Goal: Task Accomplishment & Management: Manage account settings

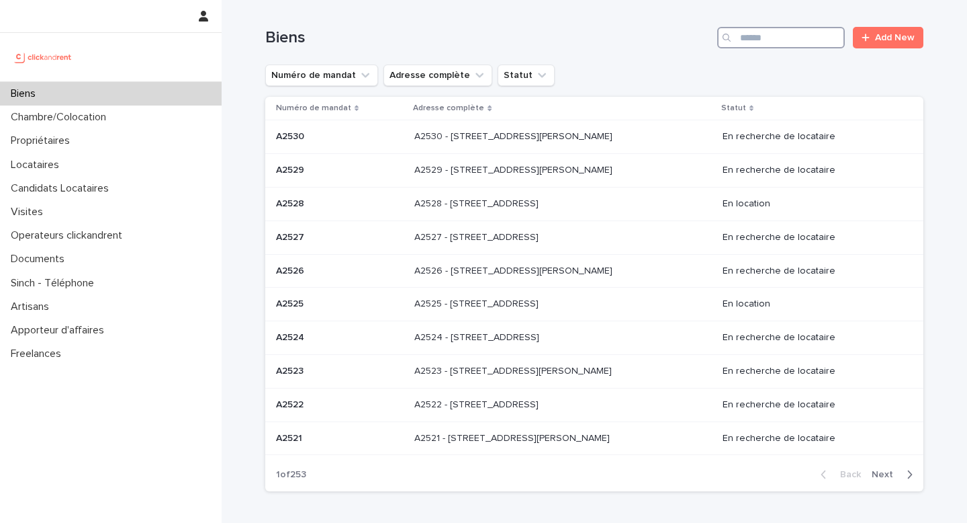
click at [781, 40] on input "Search" at bounding box center [781, 37] width 128 height 21
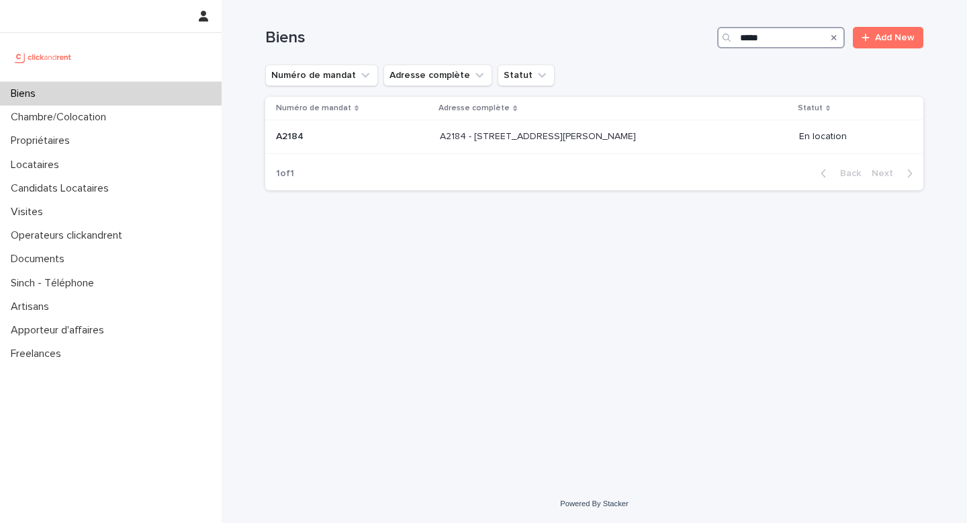
type input "*****"
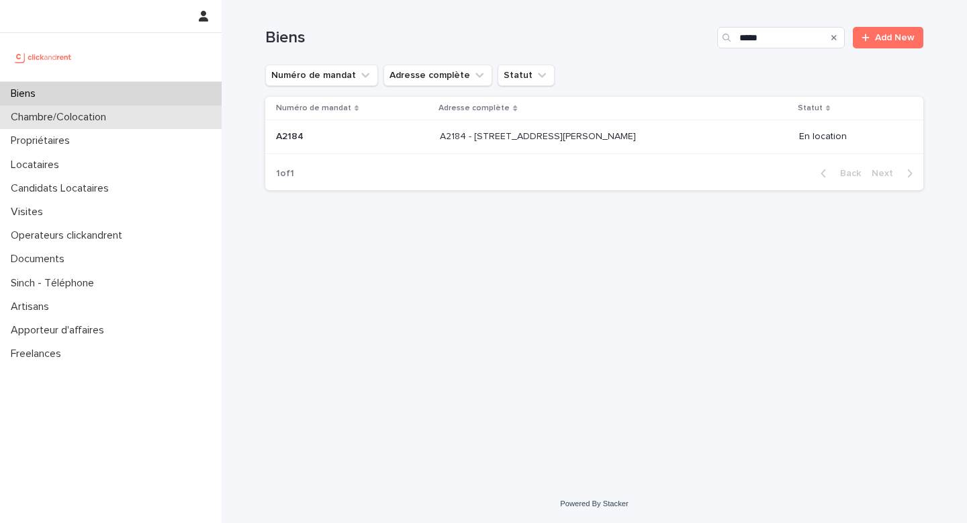
click at [144, 105] on div "Chambre/Colocation" at bounding box center [111, 117] width 222 height 24
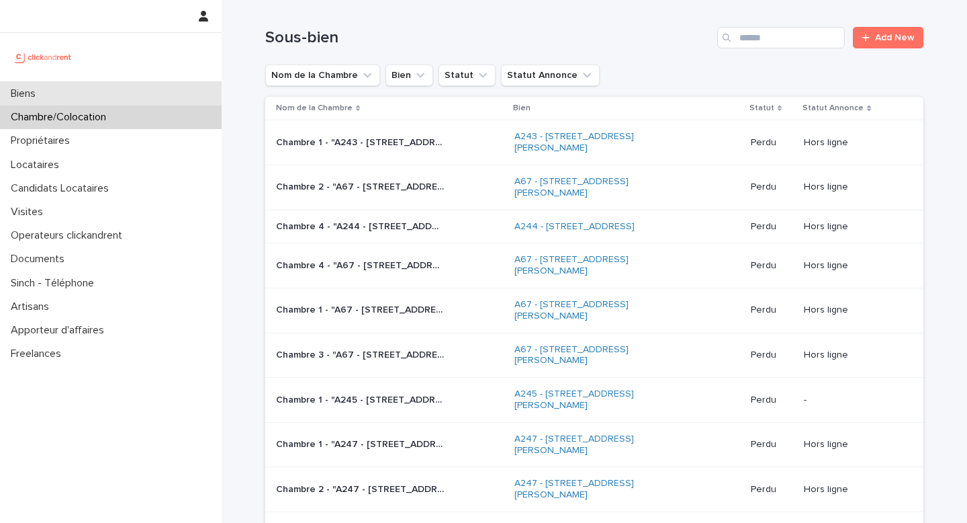
click at [98, 101] on div "Biens" at bounding box center [111, 94] width 222 height 24
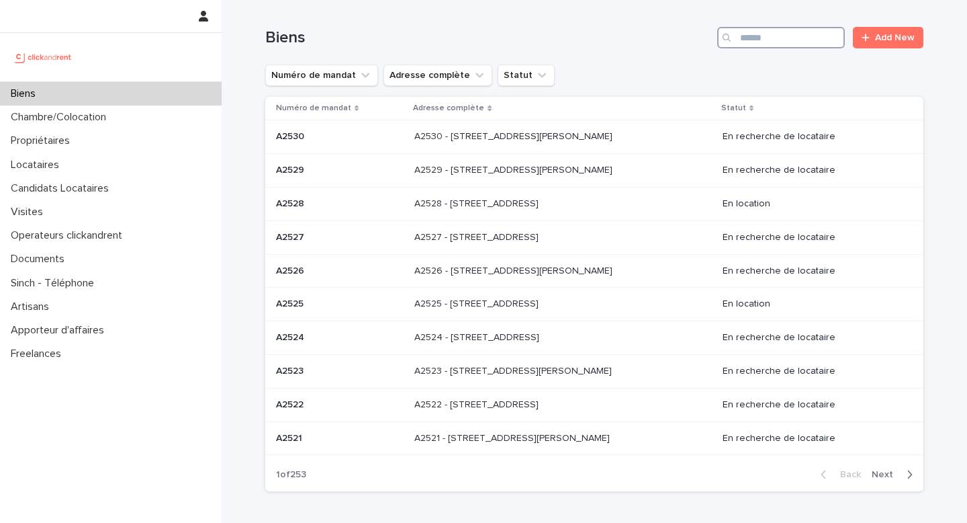
click at [775, 42] on input "Search" at bounding box center [781, 37] width 128 height 21
type input "*"
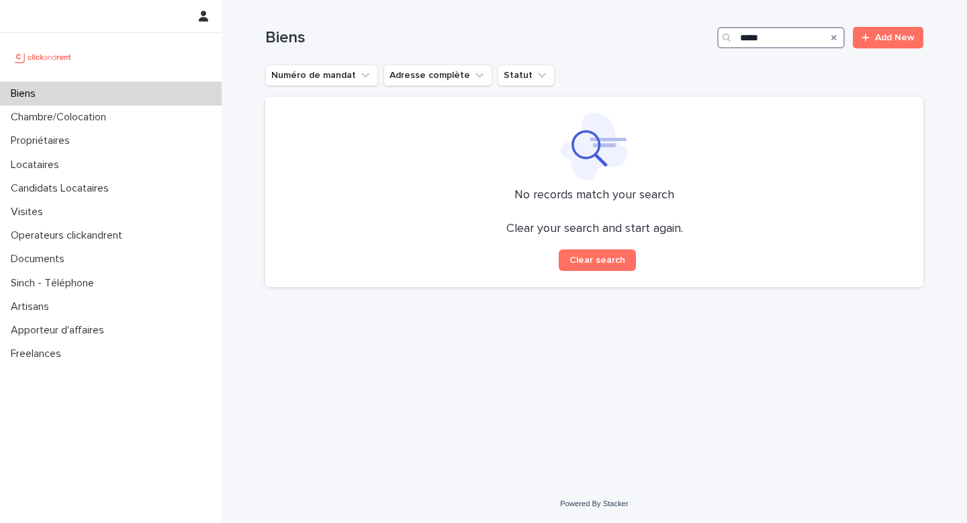
type input "*****"
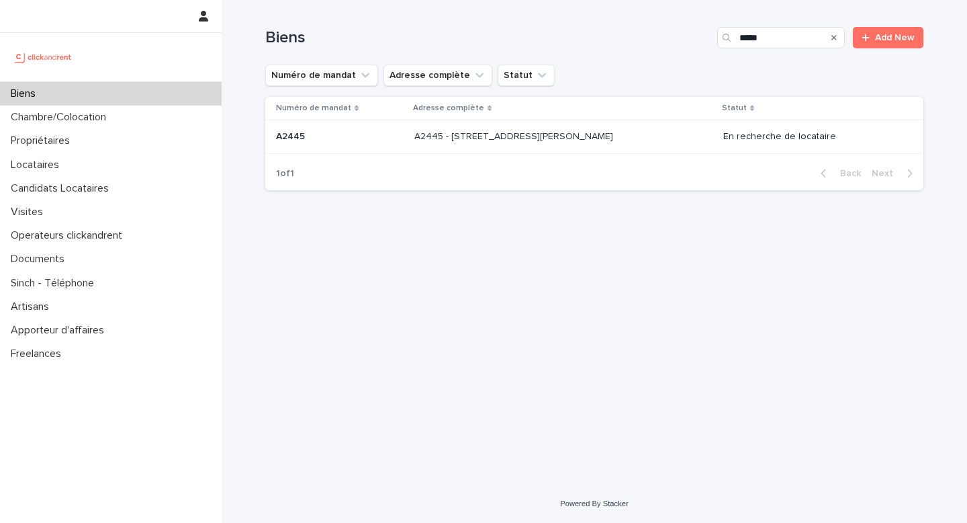
click at [609, 136] on p "A2445 - 90 avenue Raymond Poincaré, Paris 75016" at bounding box center [516, 135] width 202 height 14
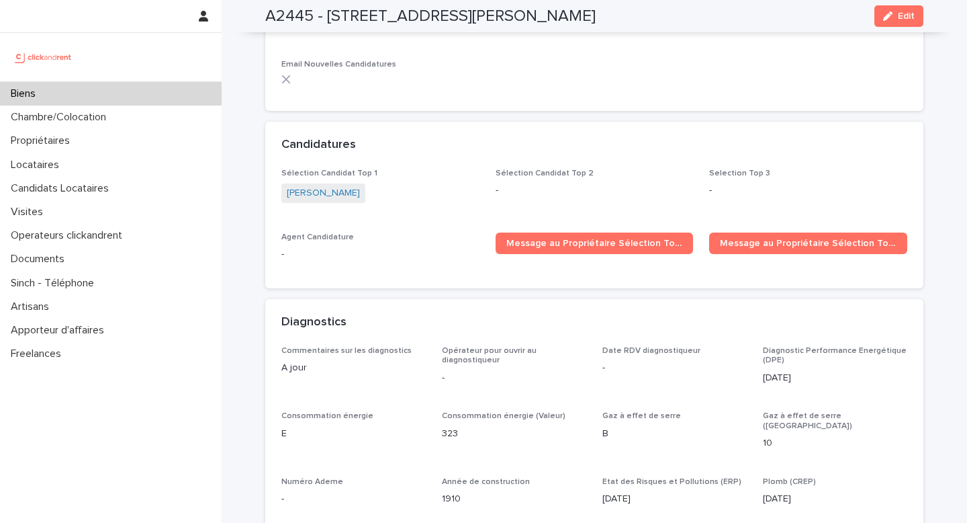
scroll to position [4134, 0]
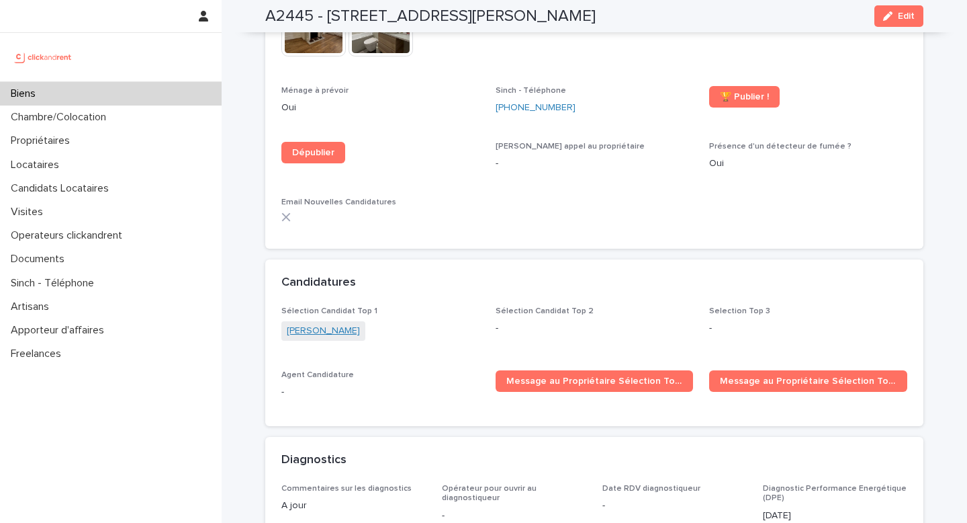
click at [327, 324] on link "Mohamed Kesraoui" at bounding box center [323, 331] width 73 height 14
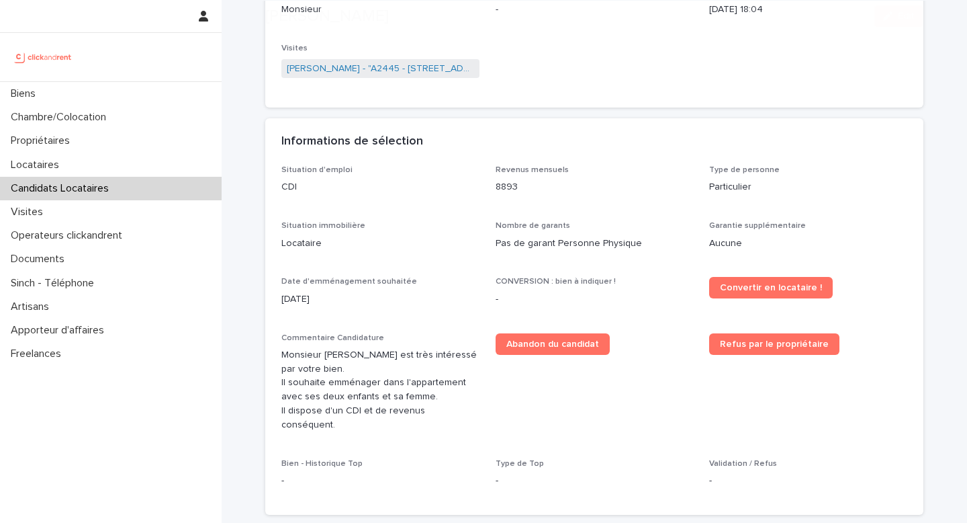
scroll to position [269, 0]
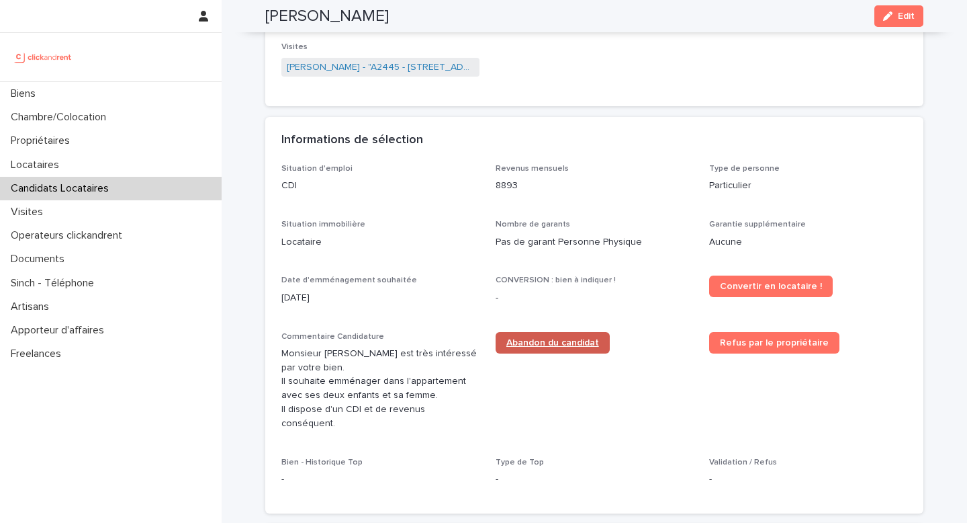
click at [566, 347] on link "Abandon du candidat" at bounding box center [553, 342] width 114 height 21
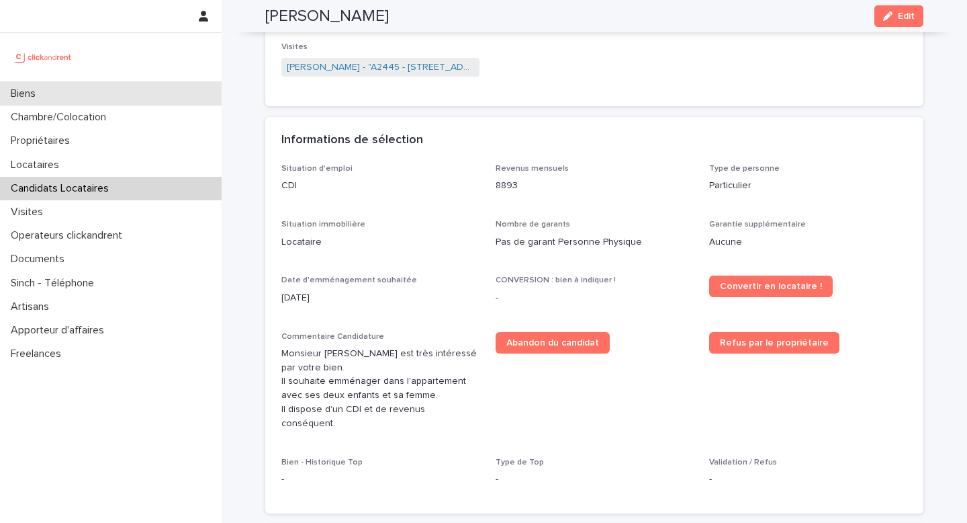
click at [139, 95] on div "Biens" at bounding box center [111, 94] width 222 height 24
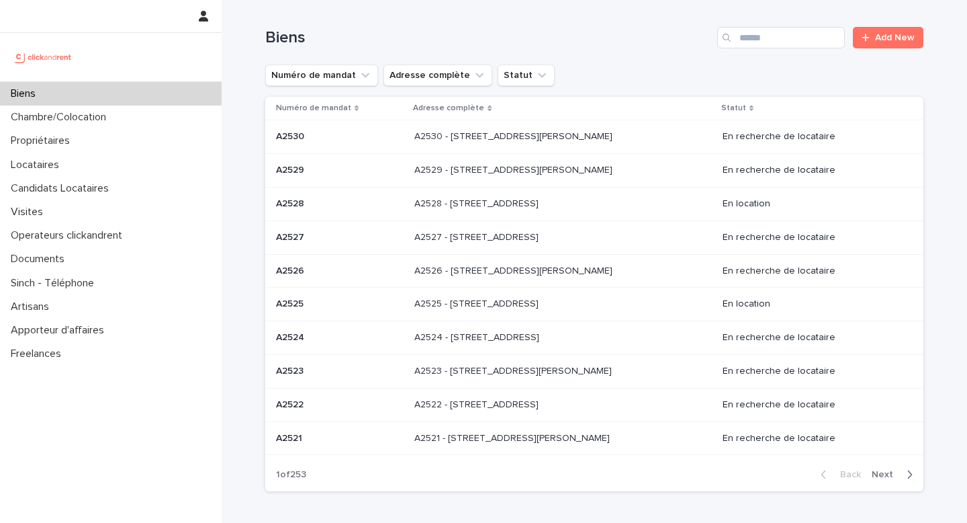
click at [818, 52] on div "Biens Add New" at bounding box center [594, 32] width 658 height 64
click at [801, 42] on input "Search" at bounding box center [781, 37] width 128 height 21
type input "****"
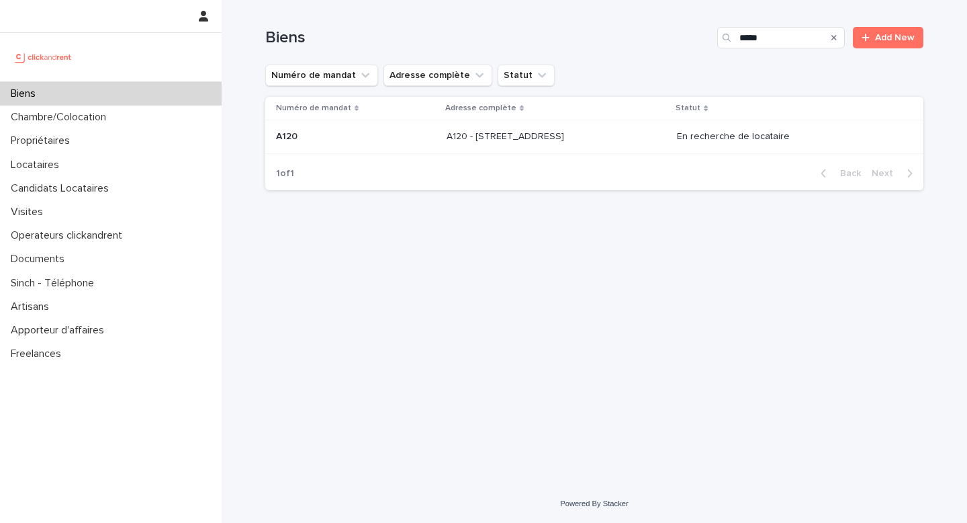
click at [594, 144] on div "A120 - 6 rue Saint-Mathieu, Paris 75018 A120 - 6 rue Saint-Mathieu, Paris 75018" at bounding box center [557, 137] width 220 height 22
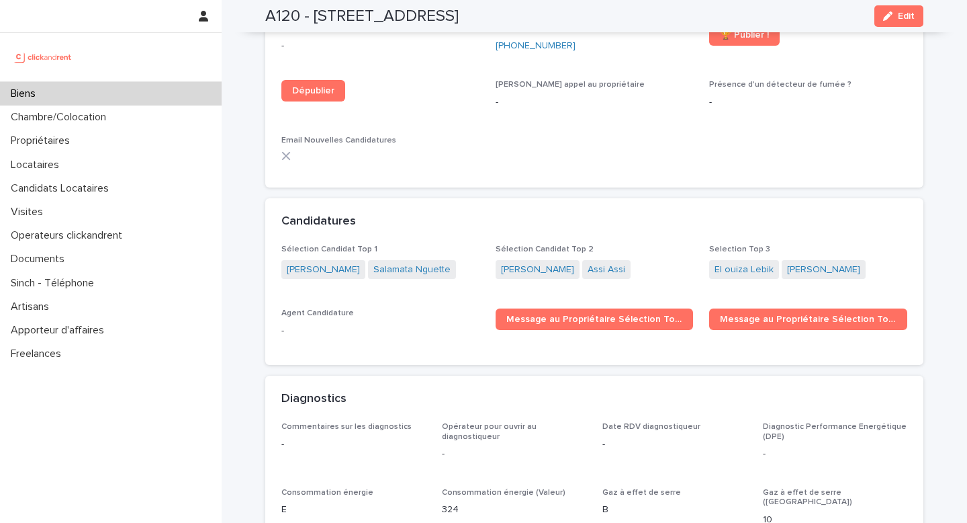
scroll to position [3729, 0]
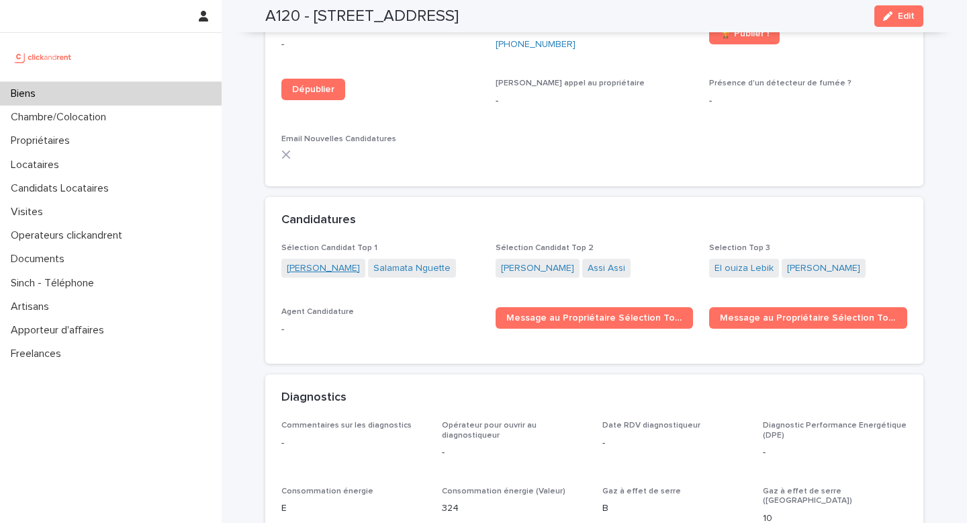
click at [339, 261] on link "Amadou Nguette" at bounding box center [323, 268] width 73 height 14
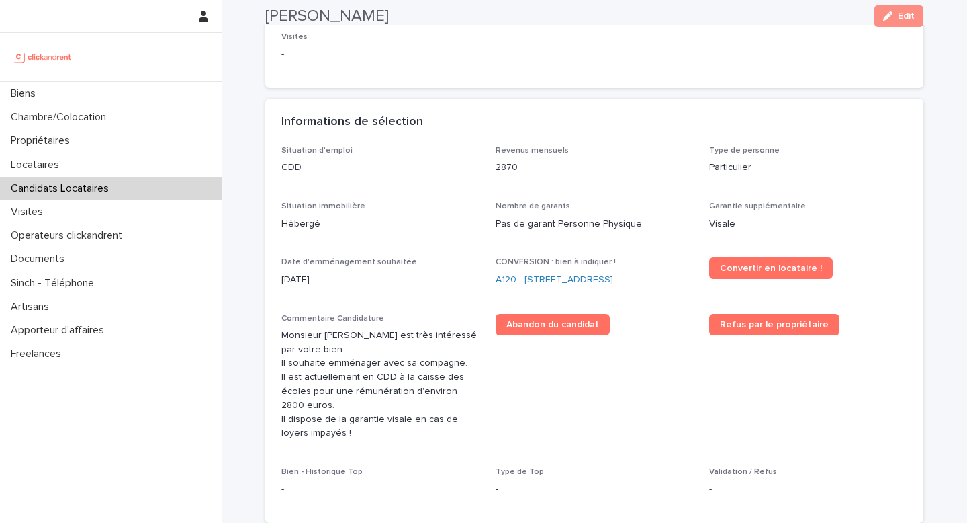
scroll to position [288, 0]
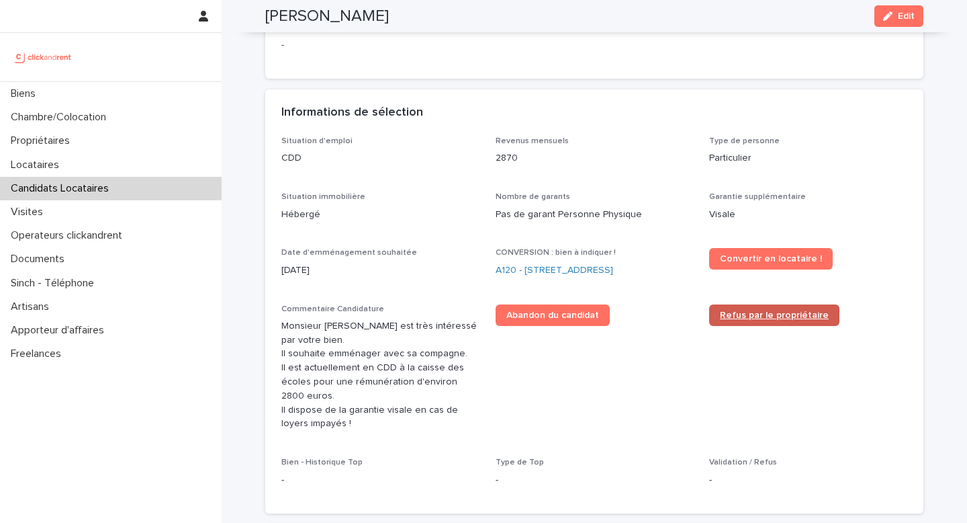
click at [765, 312] on span "Refus par le propriétaire" at bounding box center [774, 314] width 109 height 9
click at [533, 263] on link "A120 - [STREET_ADDRESS]" at bounding box center [555, 270] width 118 height 14
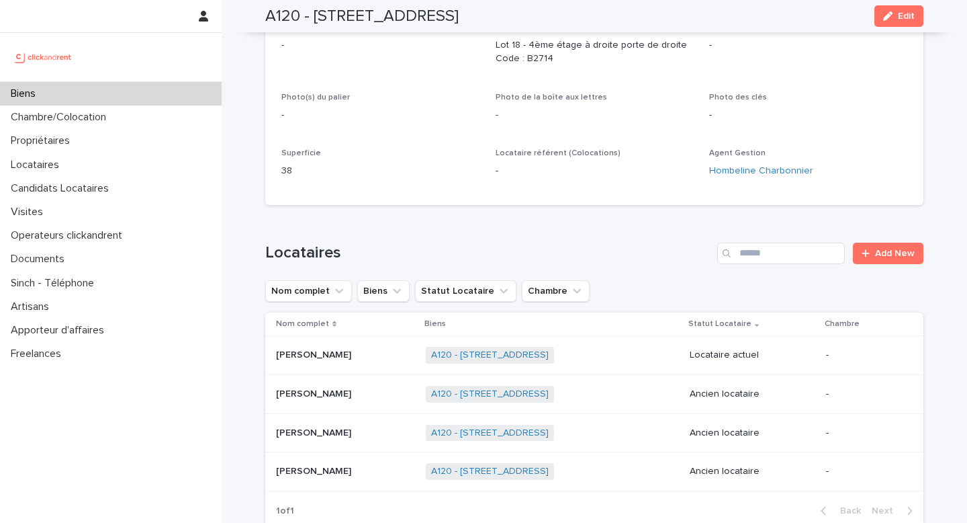
click at [533, 273] on div "Locataires Add New Nom complet Biens Statut Locataire Chambre Nom complet Biens…" at bounding box center [594, 386] width 658 height 286
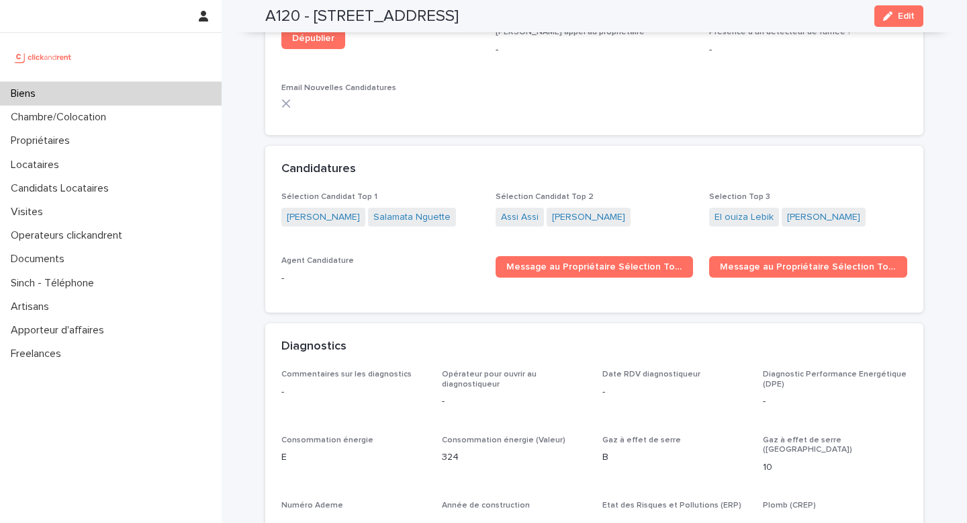
scroll to position [3810, 0]
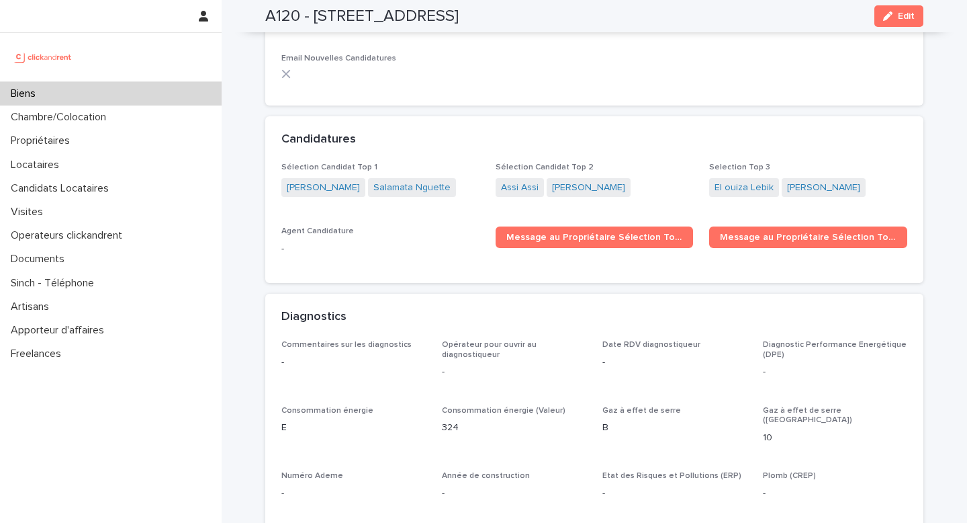
click at [404, 178] on span "Salamata Nguette" at bounding box center [412, 187] width 88 height 19
click at [404, 181] on link "Salamata Nguette" at bounding box center [412, 188] width 77 height 14
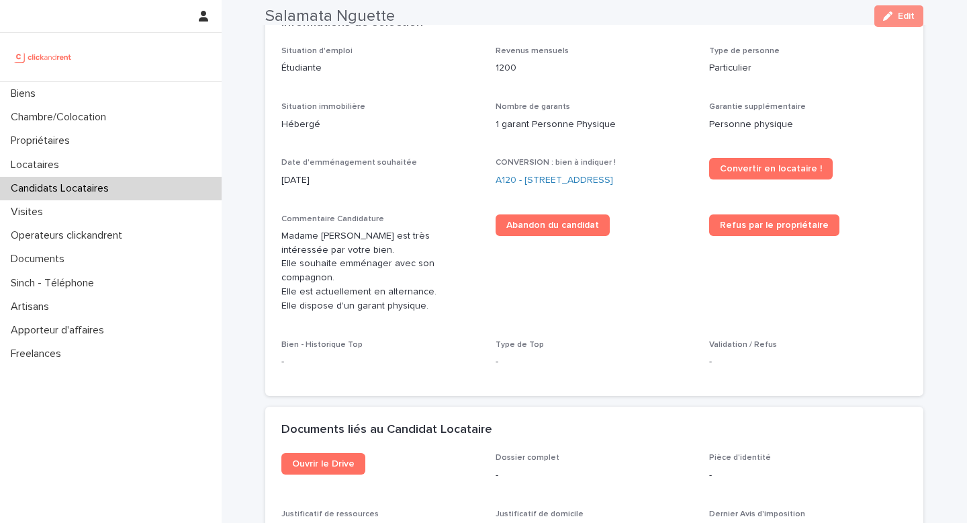
scroll to position [380, 0]
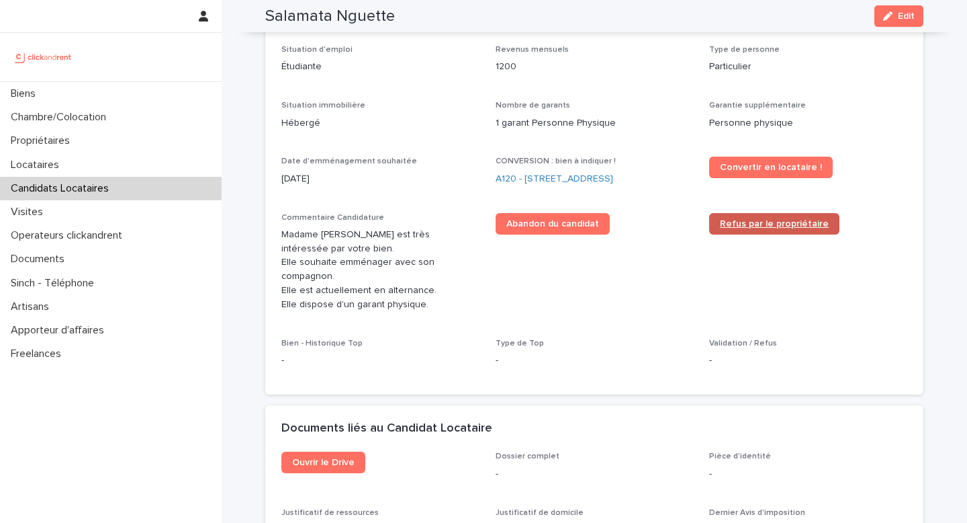
click at [750, 221] on span "Refus par le propriétaire" at bounding box center [774, 223] width 109 height 9
click at [573, 181] on link "A120 - [STREET_ADDRESS]" at bounding box center [555, 179] width 118 height 14
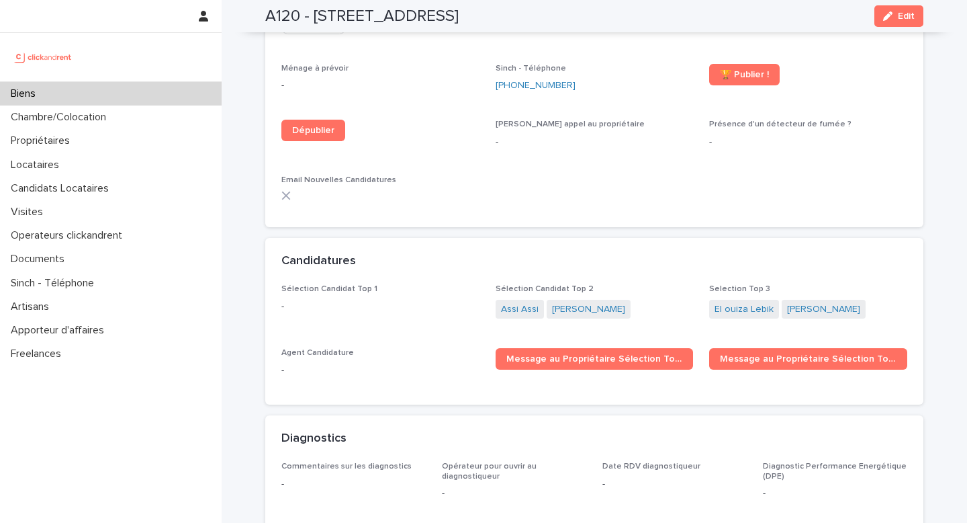
scroll to position [3739, 0]
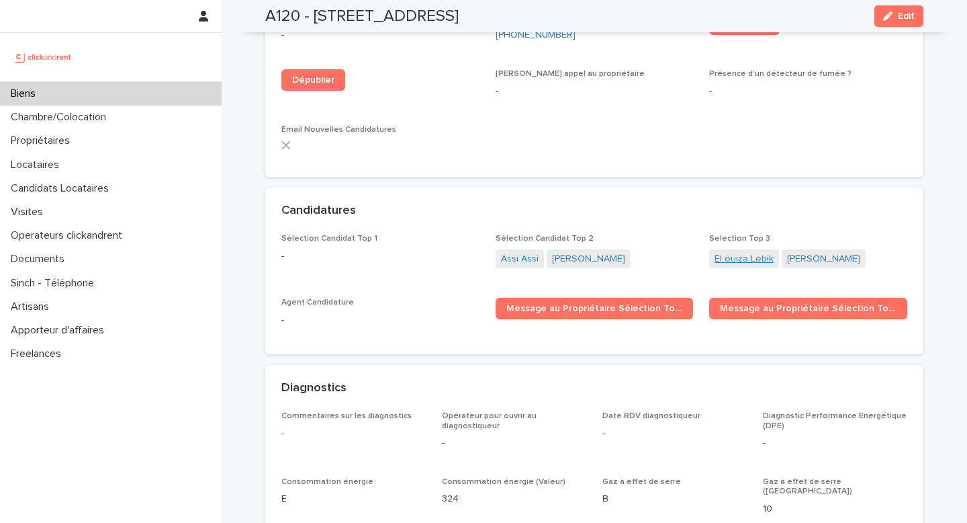
click at [736, 252] on link "El ouiza Lebik" at bounding box center [744, 259] width 59 height 14
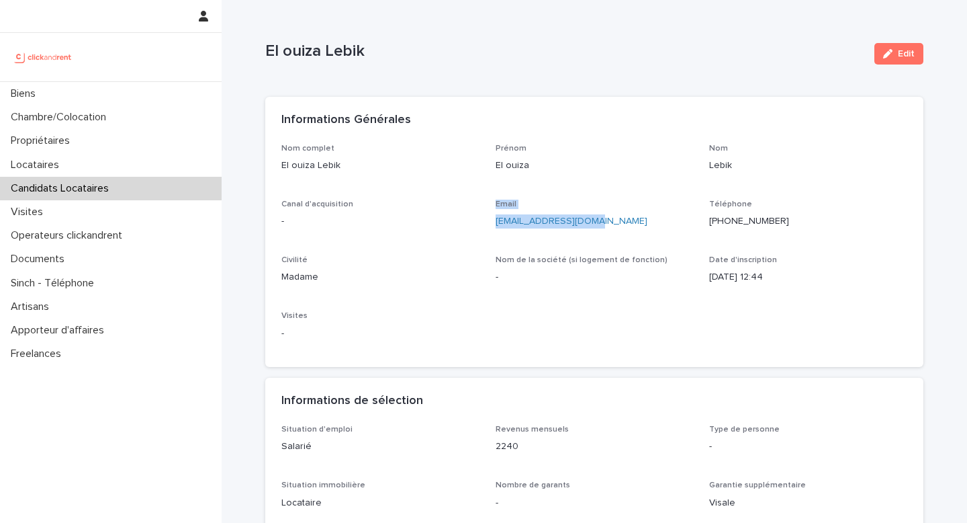
drag, startPoint x: 636, startPoint y: 224, endPoint x: 486, endPoint y: 225, distance: 149.1
click at [486, 225] on div "Nom complet El ouiza Lebik Prénom El ouiza Nom Lebik Canal d'acquisition - Emai…" at bounding box center [594, 248] width 626 height 208
copy div "Email lizliza325@gmail.com"
click at [546, 289] on div "Nom de la société (si logement de fonction) -" at bounding box center [595, 275] width 198 height 40
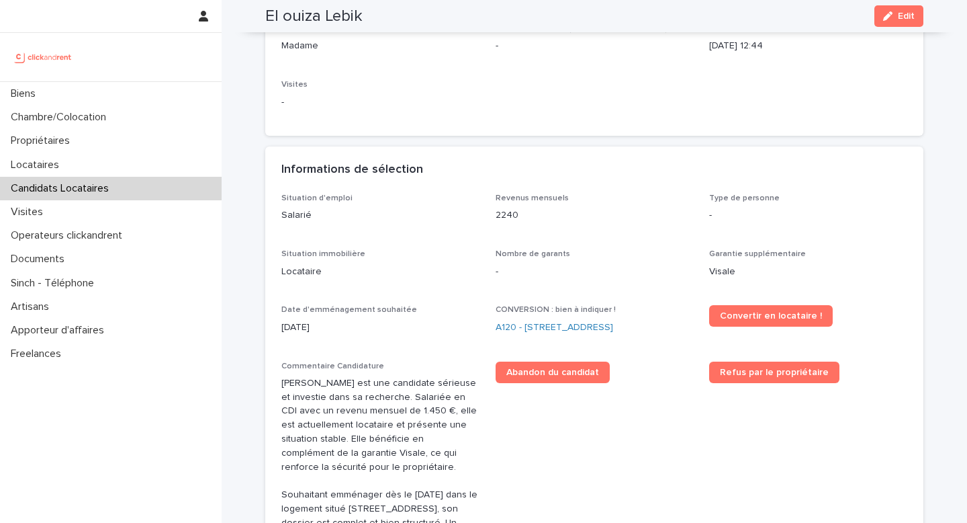
scroll to position [239, 0]
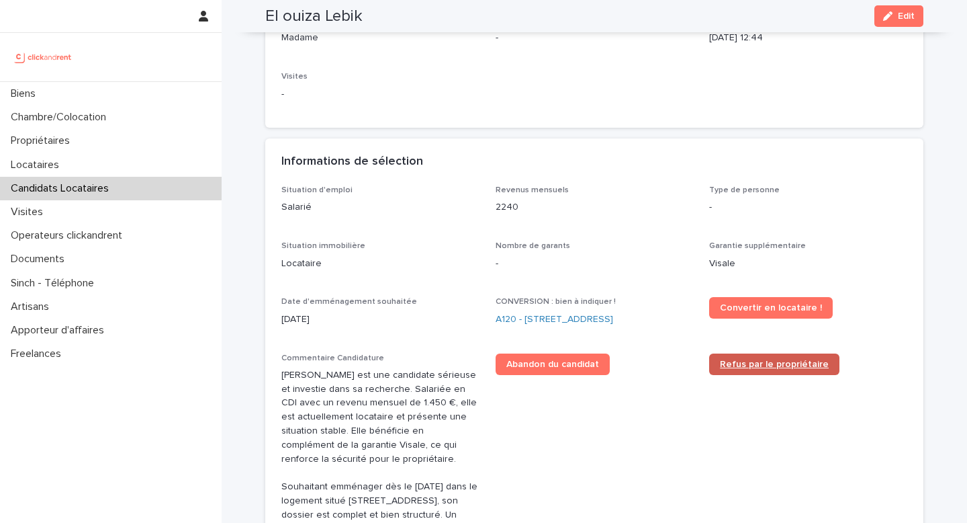
click at [752, 357] on link "Refus par le propriétaire" at bounding box center [774, 363] width 130 height 21
click at [550, 319] on link "A120 - [STREET_ADDRESS]" at bounding box center [555, 319] width 118 height 14
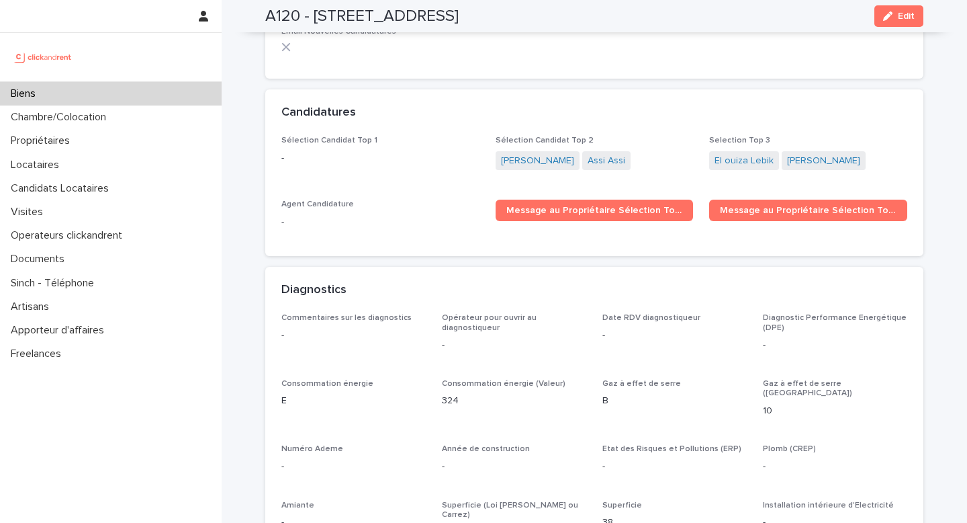
scroll to position [3836, 0]
click at [818, 155] on link "Farid Ouhadda" at bounding box center [823, 162] width 73 height 14
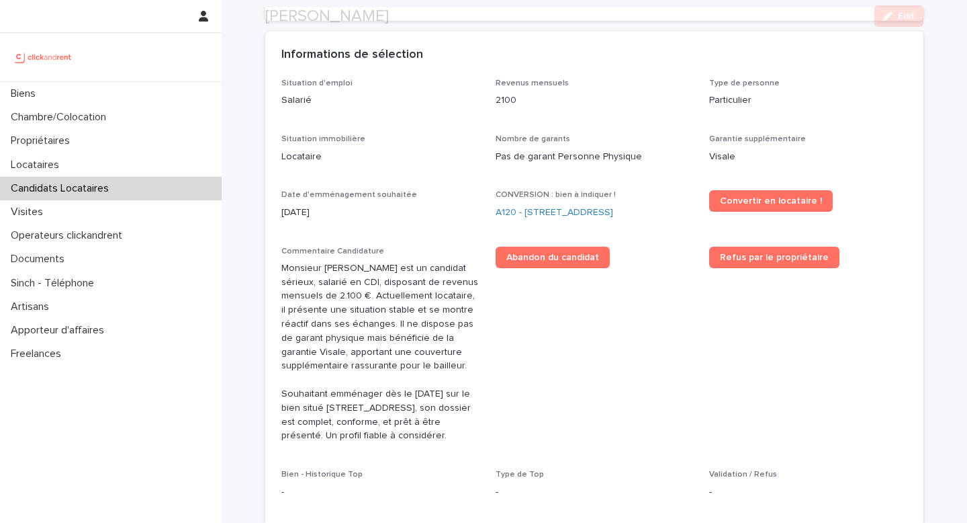
scroll to position [348, 0]
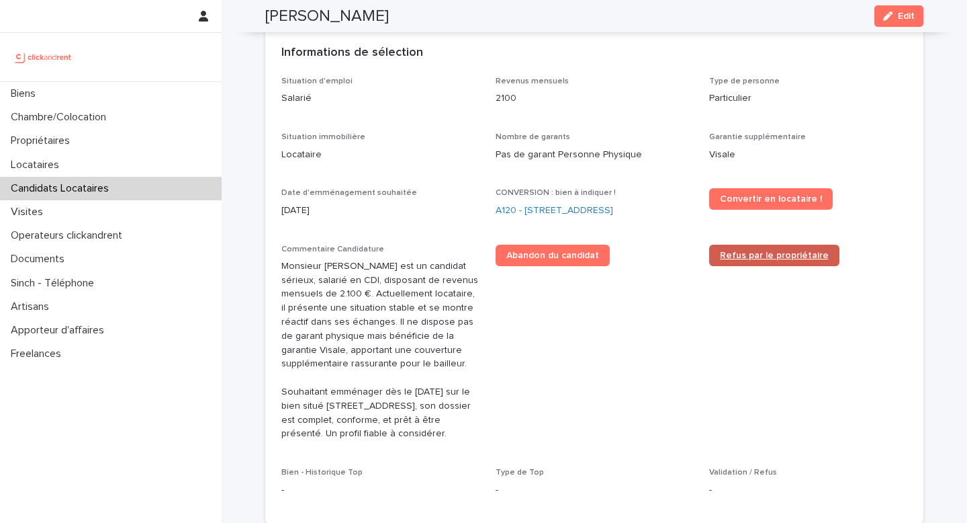
click at [761, 257] on span "Refus par le propriétaire" at bounding box center [774, 255] width 109 height 9
click at [554, 207] on link "A120 - [STREET_ADDRESS]" at bounding box center [555, 211] width 118 height 14
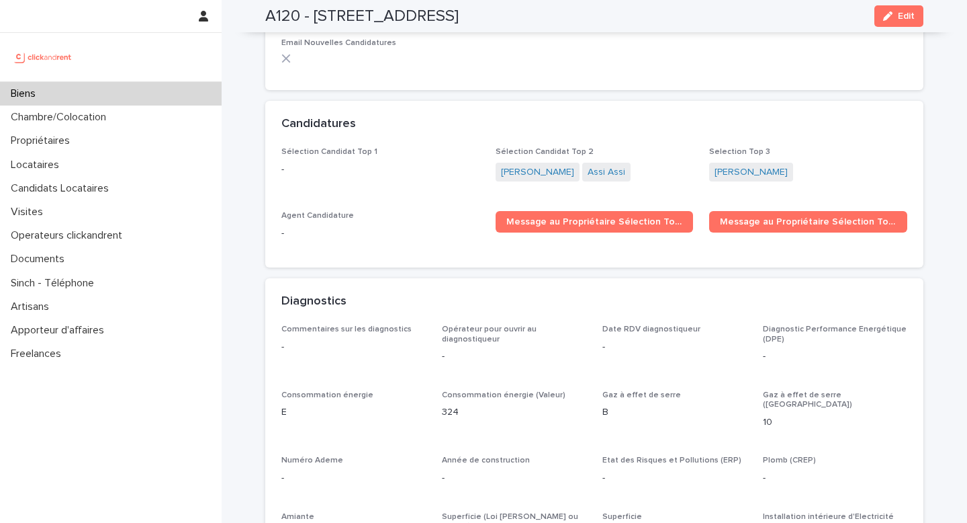
scroll to position [3823, 0]
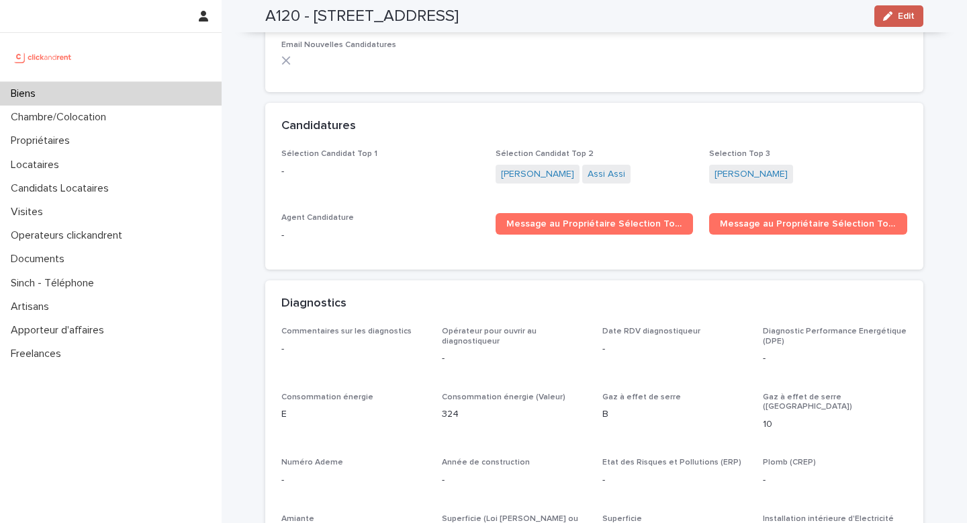
click at [901, 17] on span "Edit" at bounding box center [906, 15] width 17 height 9
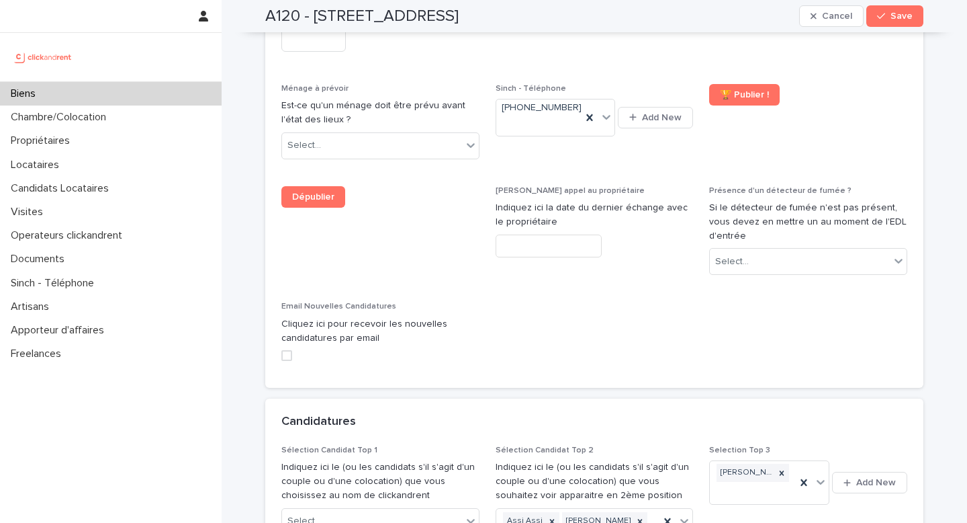
scroll to position [6084, 0]
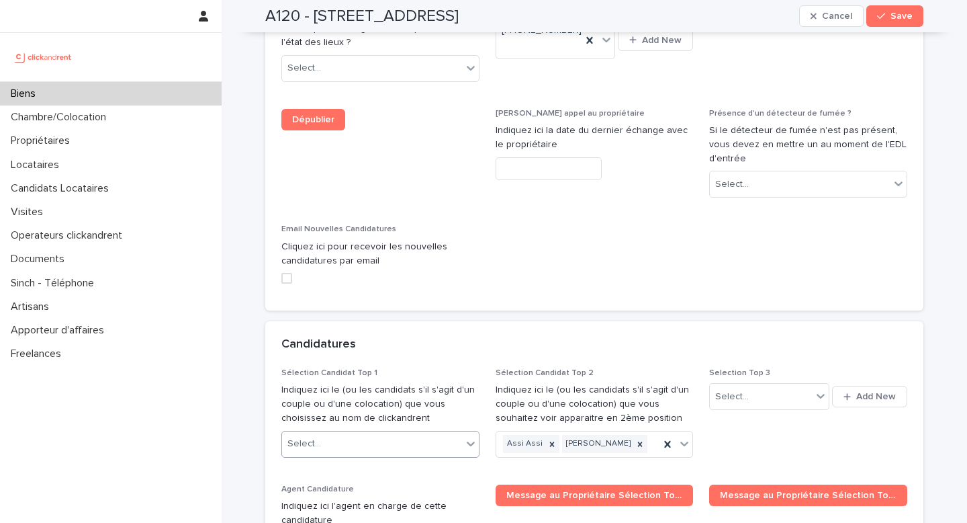
click at [398, 433] on div "Select..." at bounding box center [372, 444] width 180 height 22
type input "**********"
click at [394, 372] on div "Laura Le callennec" at bounding box center [380, 377] width 197 height 24
type input "********"
click at [375, 376] on div "Assi Assi" at bounding box center [380, 377] width 197 height 24
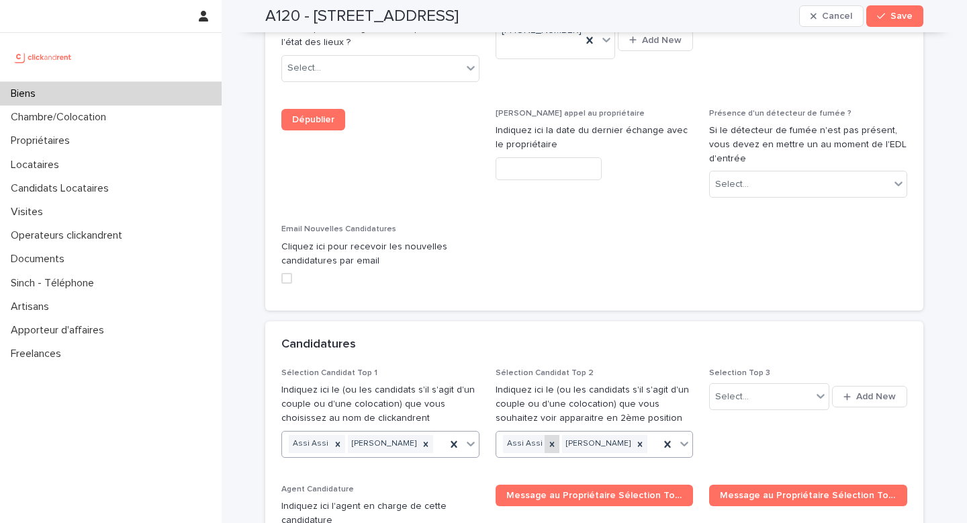
click at [549, 439] on icon at bounding box center [552, 443] width 9 height 9
click at [578, 439] on icon at bounding box center [580, 443] width 9 height 9
click at [883, 15] on icon "button" at bounding box center [881, 15] width 8 height 9
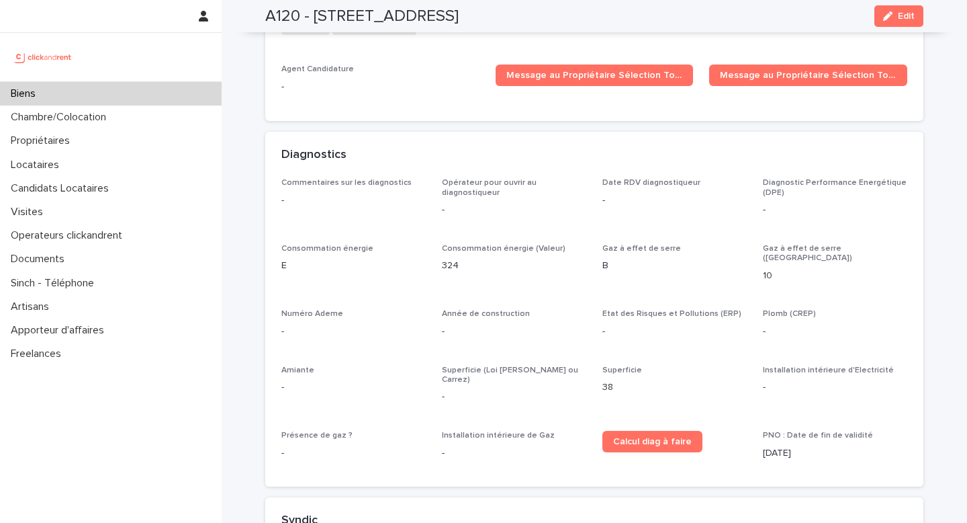
scroll to position [3805, 0]
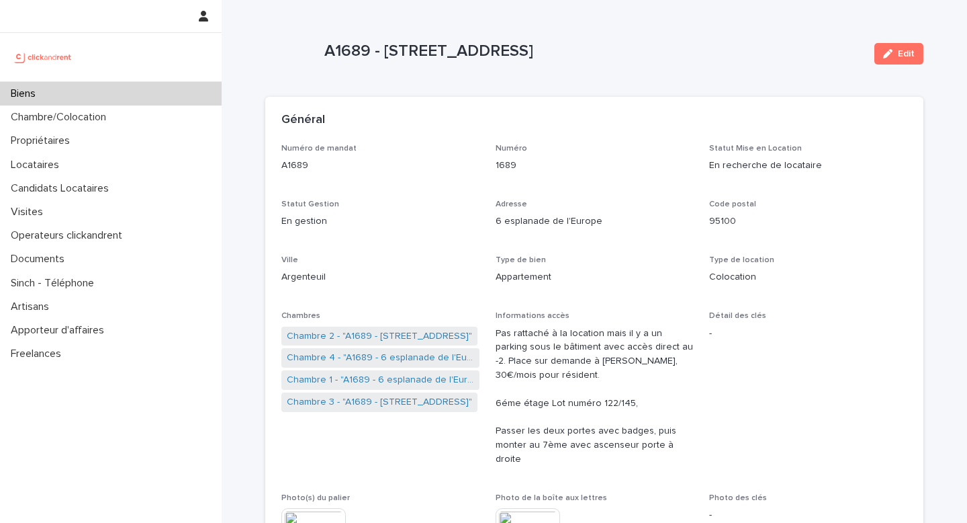
click at [202, 90] on div "Biens" at bounding box center [111, 94] width 222 height 24
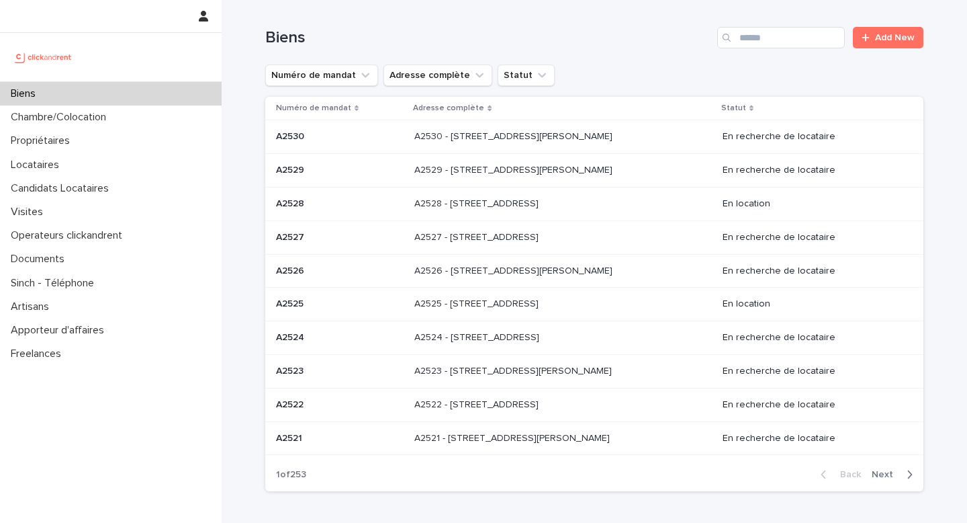
click at [734, 38] on div "Search" at bounding box center [727, 37] width 21 height 21
click at [741, 38] on input "Search" at bounding box center [781, 37] width 128 height 21
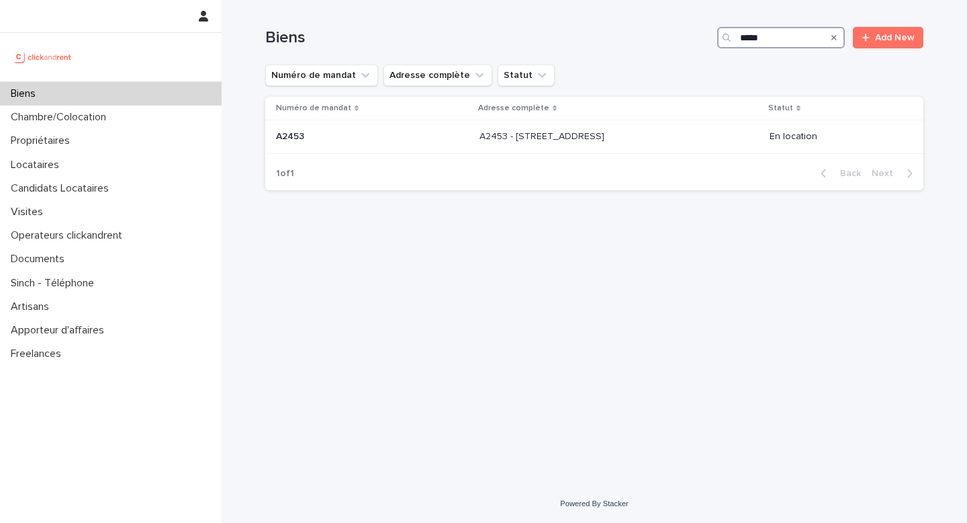
type input "*****"
click at [564, 138] on p "A2453 - [STREET_ADDRESS]" at bounding box center [544, 135] width 128 height 14
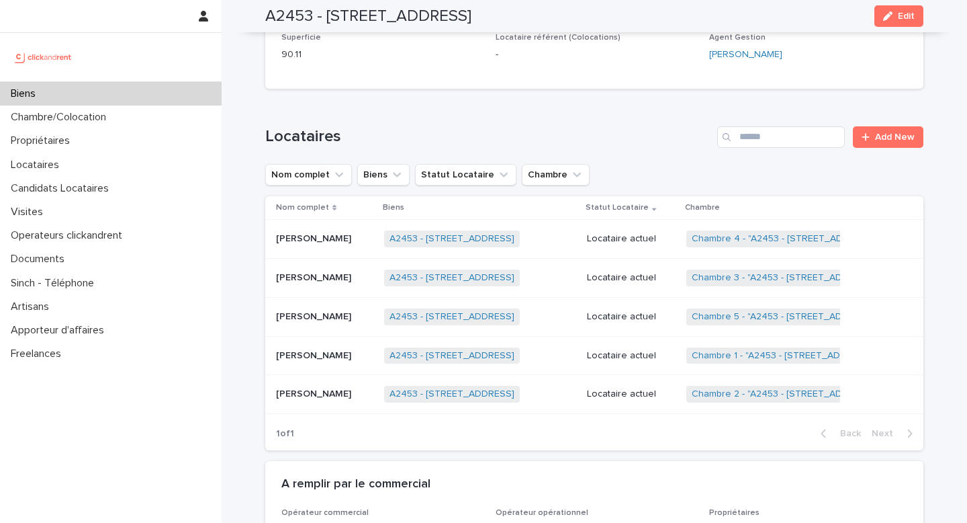
scroll to position [584, 0]
click at [316, 286] on div "Yu-[PERSON_NAME] Yu-[PERSON_NAME]" at bounding box center [324, 277] width 97 height 22
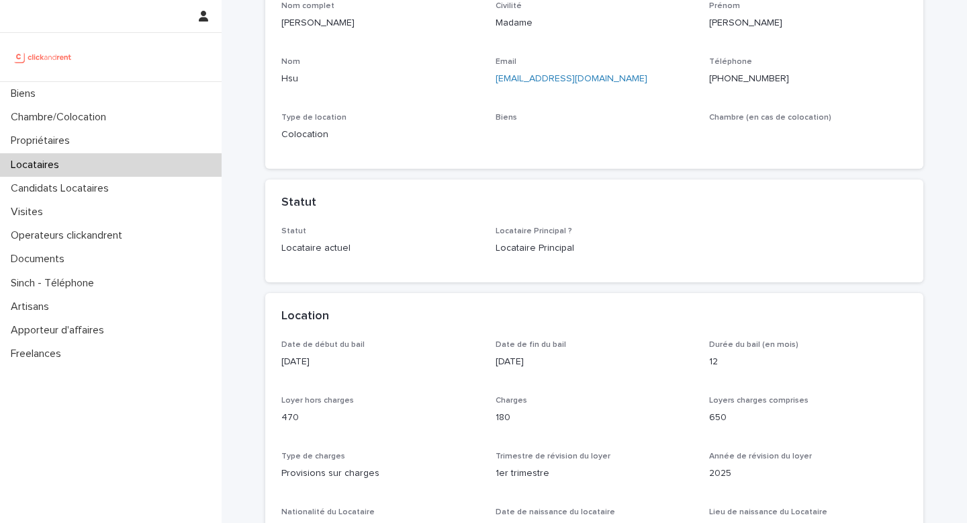
scroll to position [591, 0]
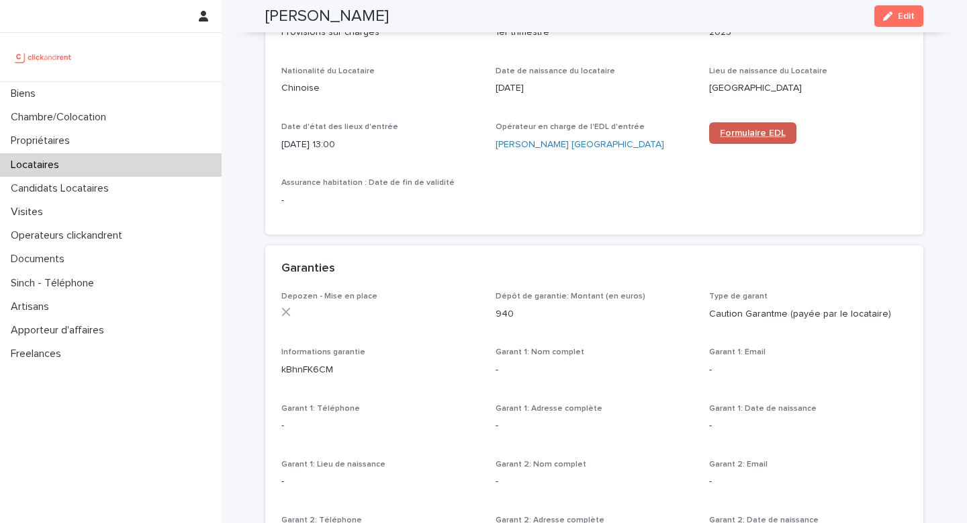
click at [756, 131] on span "Formulaire EDL" at bounding box center [753, 132] width 66 height 9
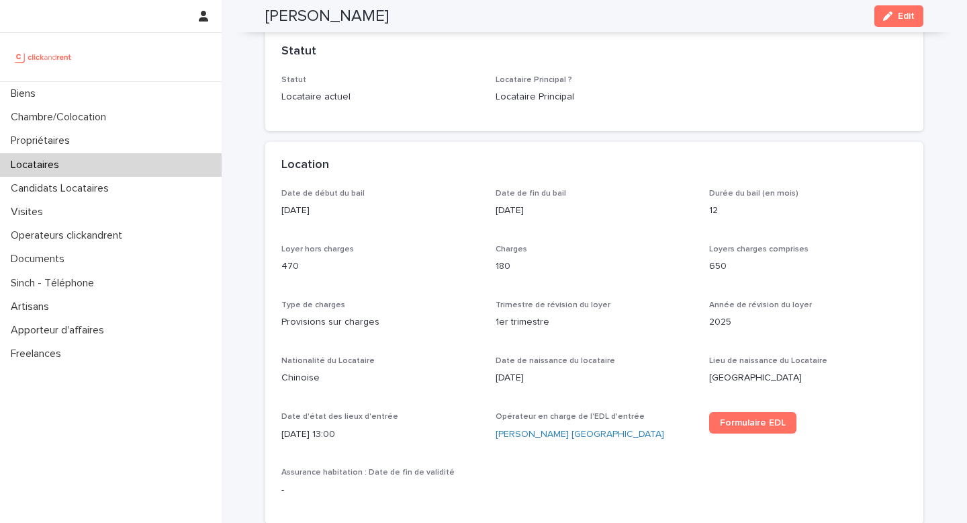
scroll to position [0, 0]
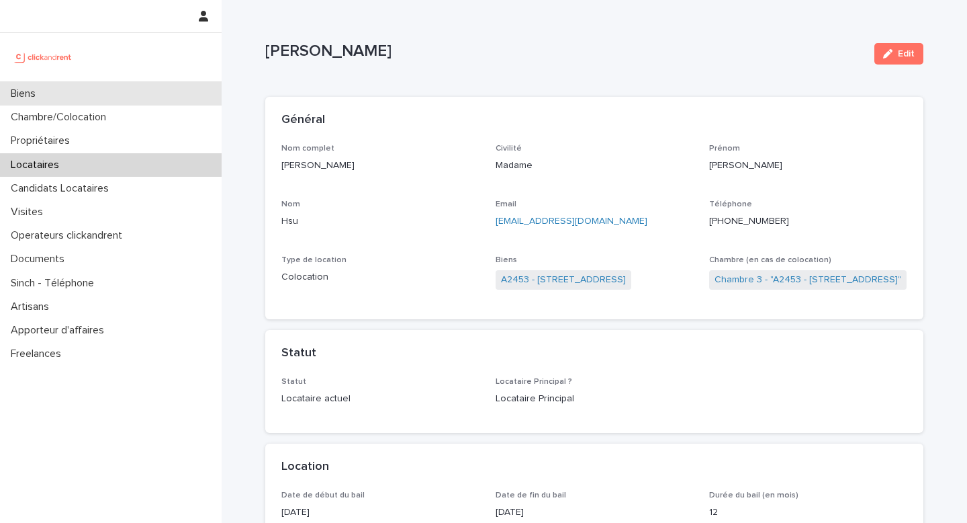
click at [139, 96] on div "Biens" at bounding box center [111, 94] width 222 height 24
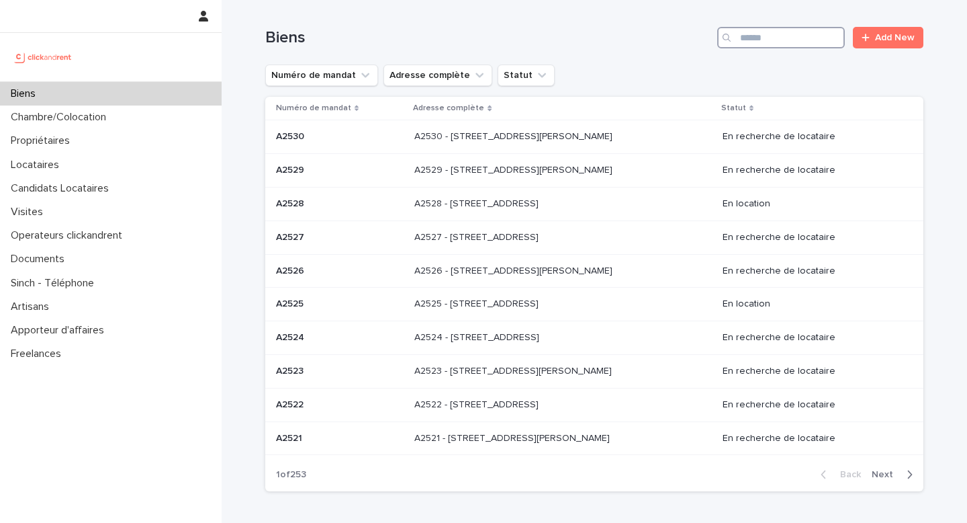
click at [799, 38] on input "Search" at bounding box center [781, 37] width 128 height 21
type input "*****"
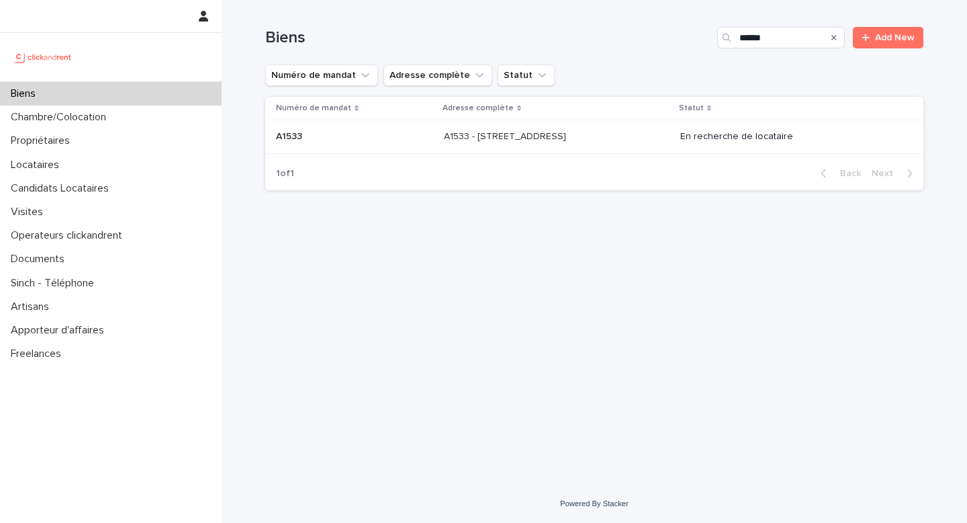
click at [589, 144] on div "A1533 - [STREET_ADDRESS][GEOGRAPHIC_DATA][STREET_ADDRESS]" at bounding box center [557, 137] width 226 height 22
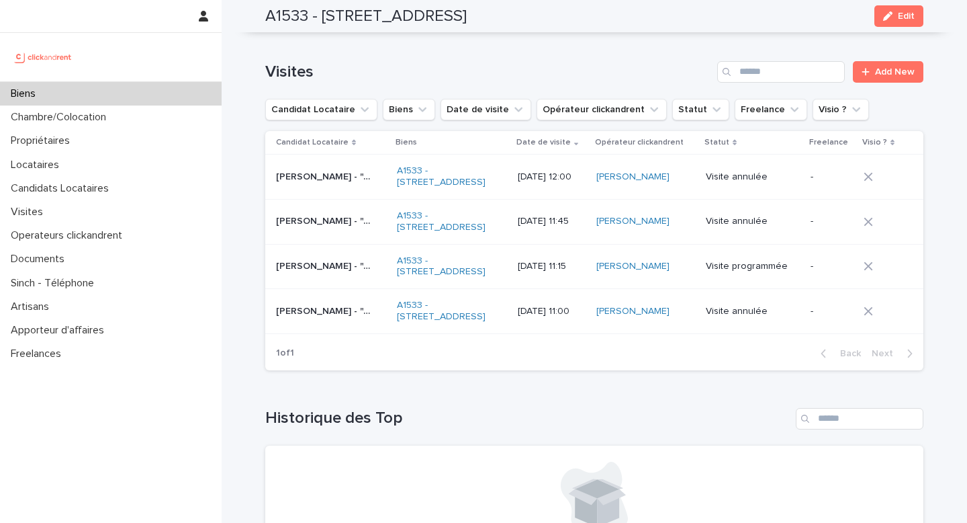
scroll to position [5397, 0]
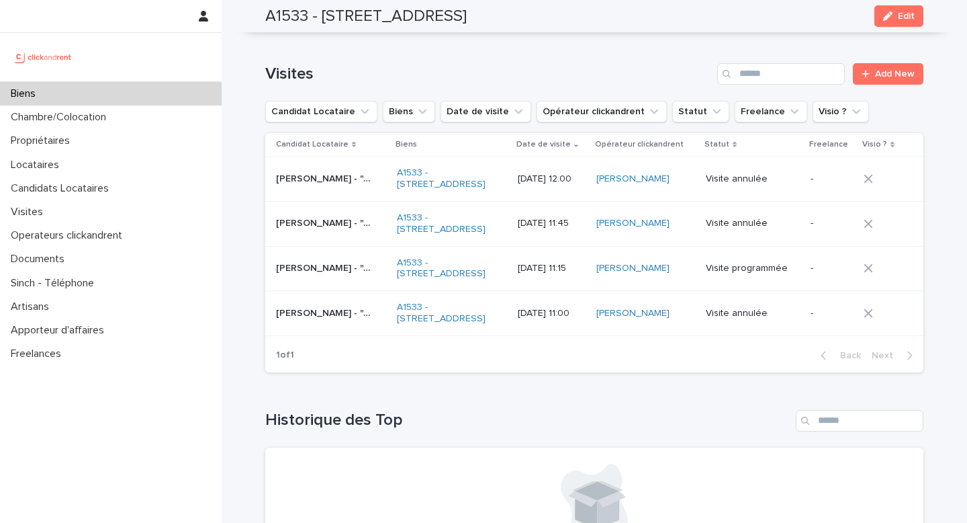
click at [312, 257] on div "[PERSON_NAME] - "A1533 - [STREET_ADDRESS][GEOGRAPHIC_DATA][PERSON_NAME] - "A153…" at bounding box center [331, 268] width 110 height 22
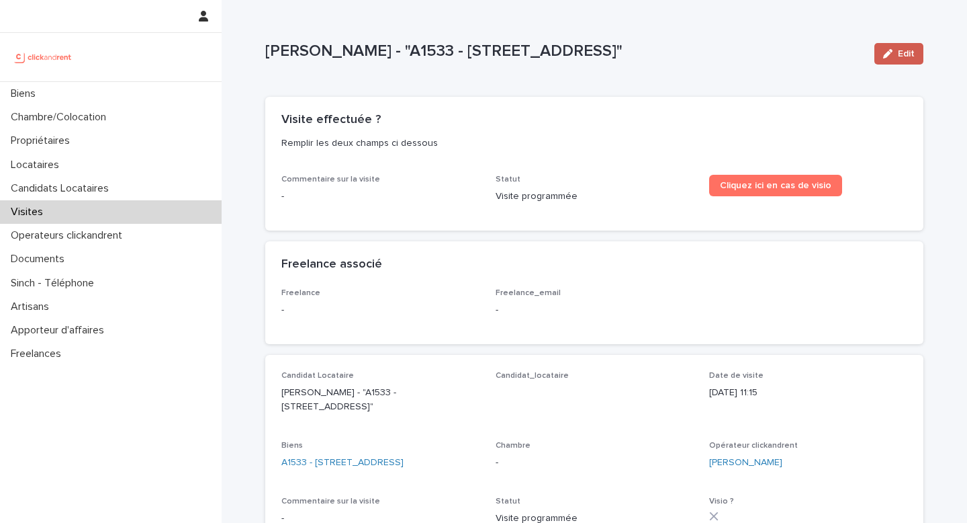
click at [898, 54] on div "button" at bounding box center [890, 53] width 15 height 9
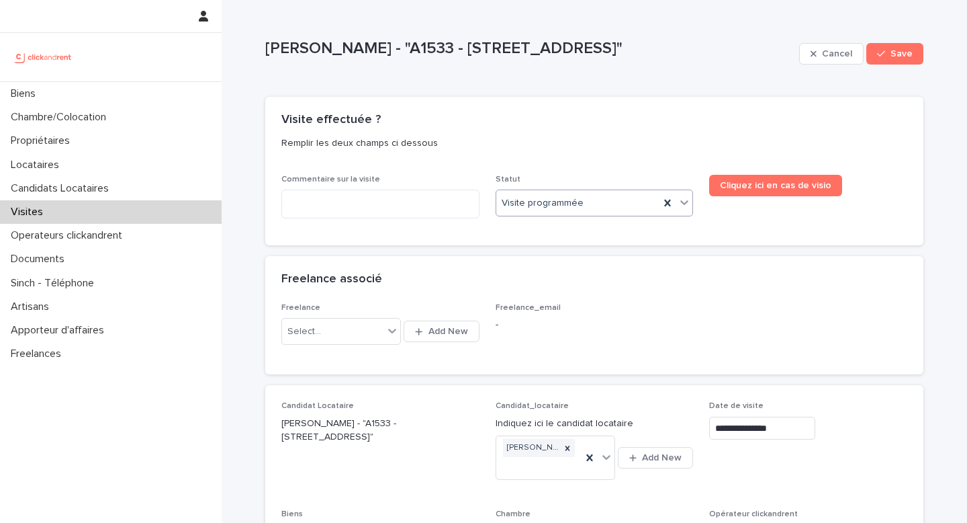
click at [560, 194] on div "Visite programmée" at bounding box center [578, 203] width 164 height 22
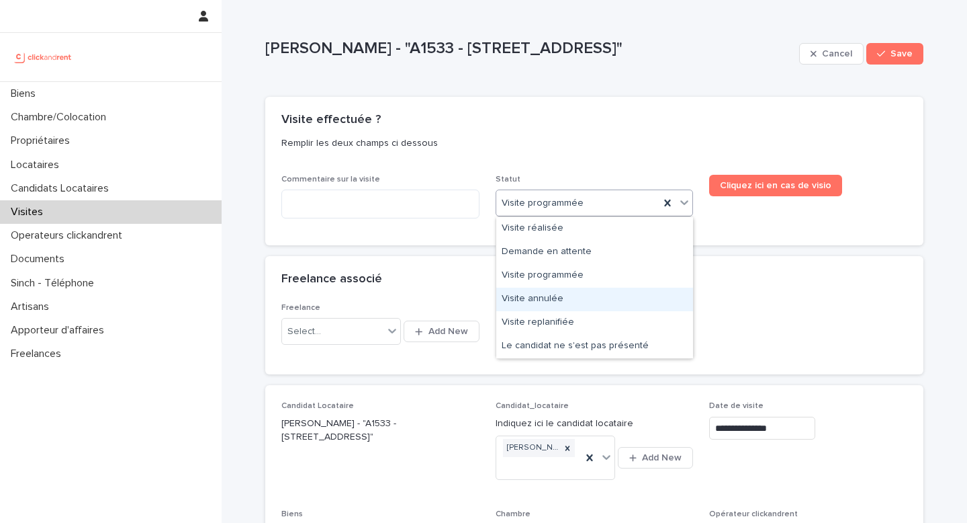
click at [560, 304] on div "Visite annulée" at bounding box center [594, 300] width 197 height 24
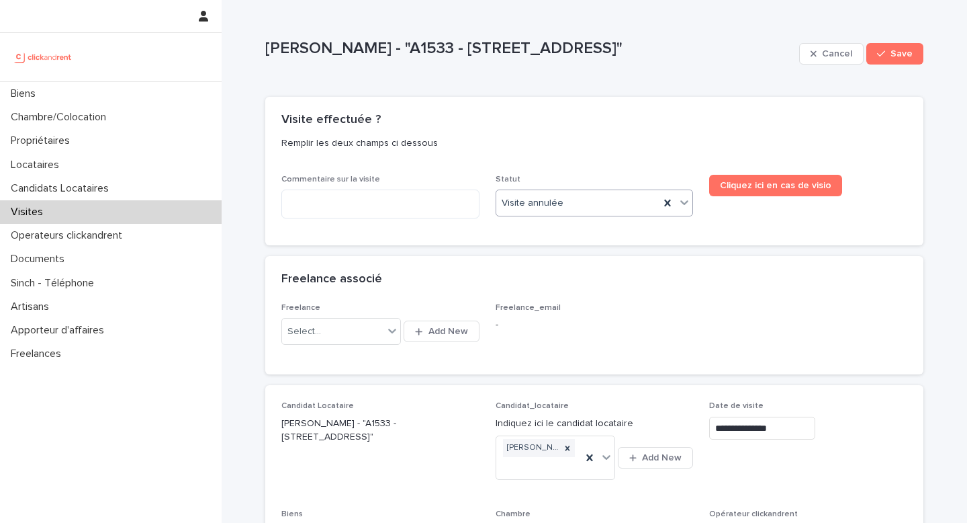
click at [400, 185] on div "Commentaire sur la visite" at bounding box center [380, 202] width 198 height 54
click at [401, 199] on textarea at bounding box center [380, 203] width 198 height 29
type textarea "*****"
type textarea "***"
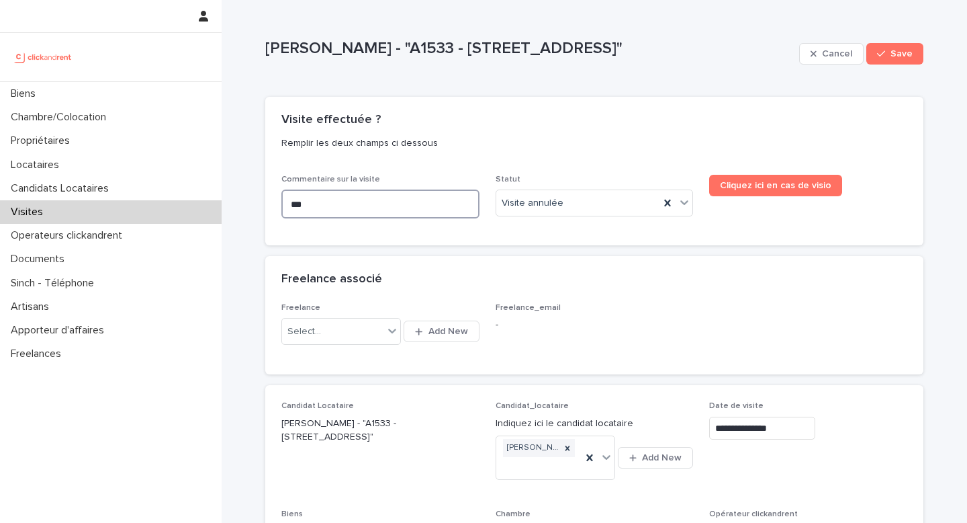
type textarea "***"
type textarea "**********"
click at [896, 58] on button "Save" at bounding box center [895, 53] width 57 height 21
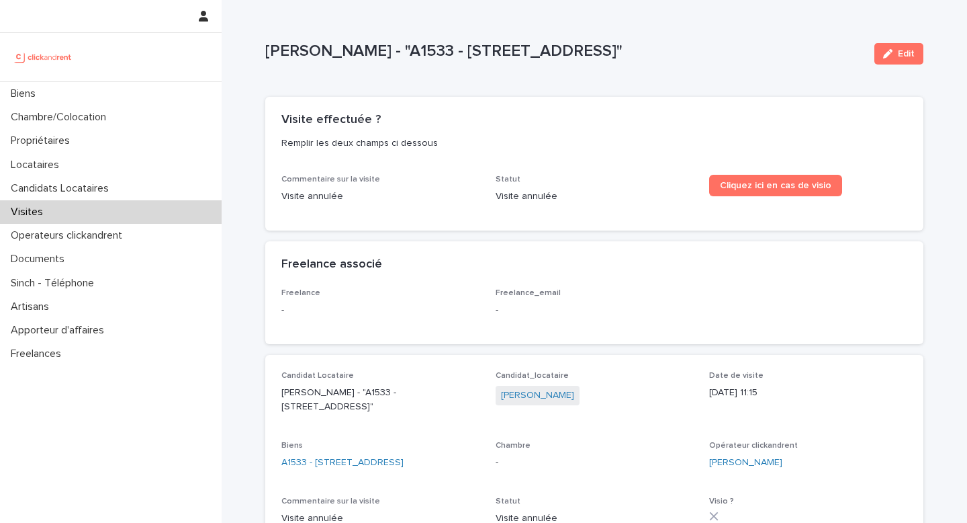
click at [118, 211] on div "Visites" at bounding box center [111, 212] width 222 height 24
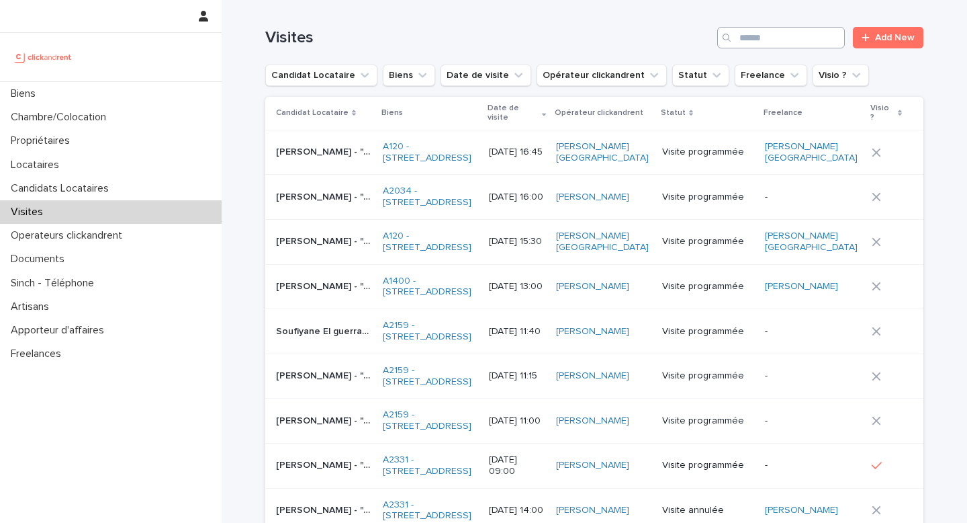
click at [799, 32] on input "Search" at bounding box center [781, 37] width 128 height 21
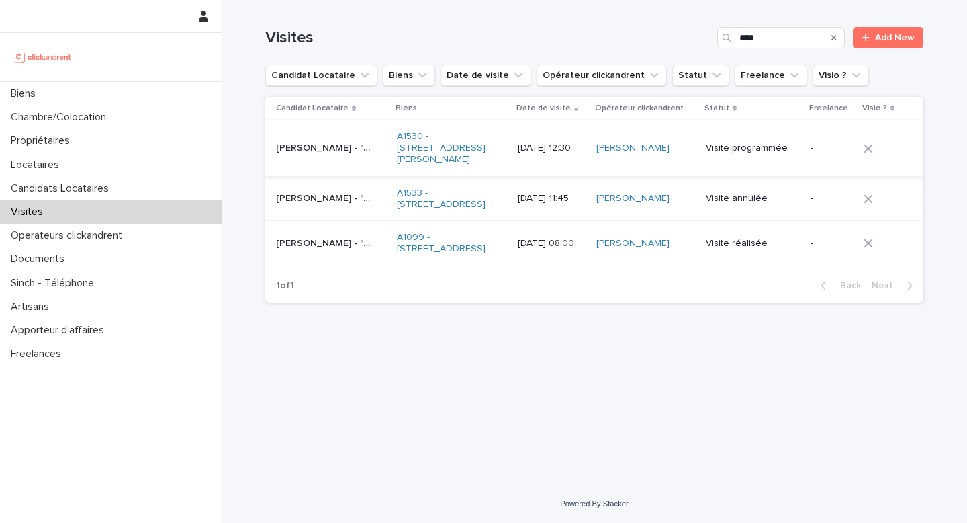
type input "****"
click at [295, 167] on td "[PERSON_NAME] - "A1530 - [STREET_ADDRESS][PERSON_NAME]" [PERSON_NAME] - "A1530 …" at bounding box center [328, 148] width 126 height 56
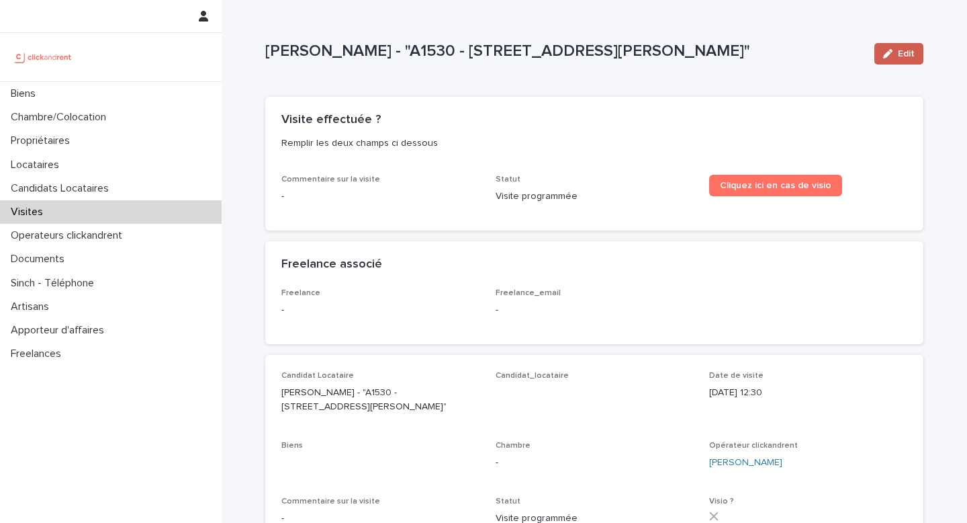
click at [903, 53] on span "Edit" at bounding box center [906, 53] width 17 height 9
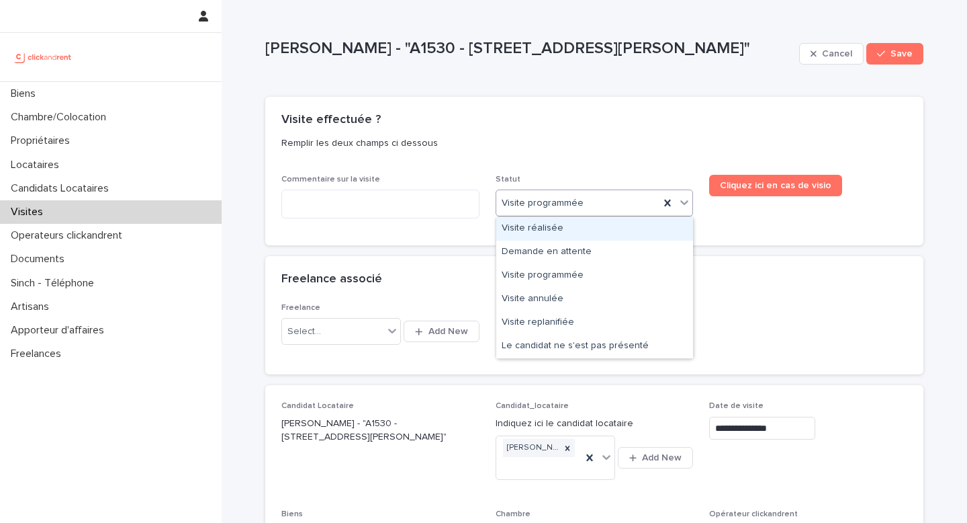
click at [558, 224] on div "Visite réalisée" at bounding box center [594, 229] width 197 height 24
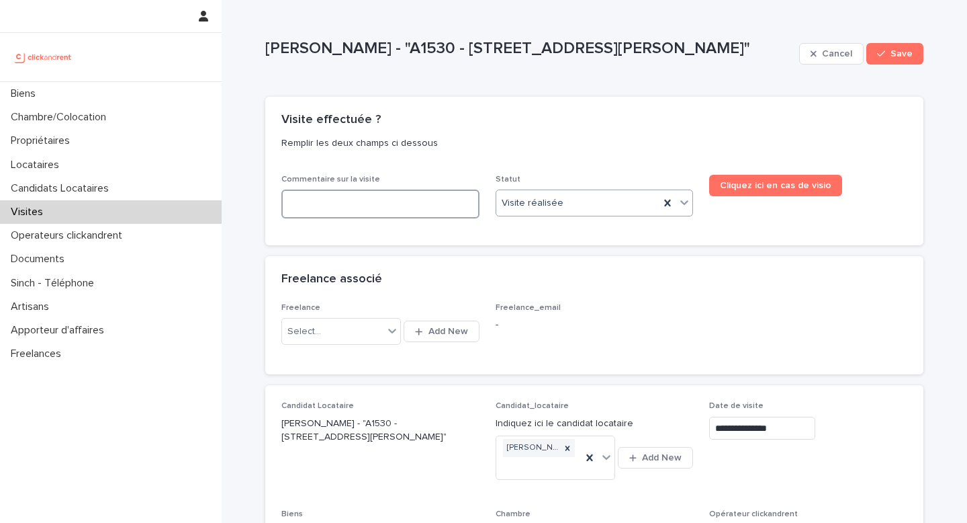
click at [433, 210] on textarea at bounding box center [380, 203] width 198 height 29
type textarea "**********"
type input "*"
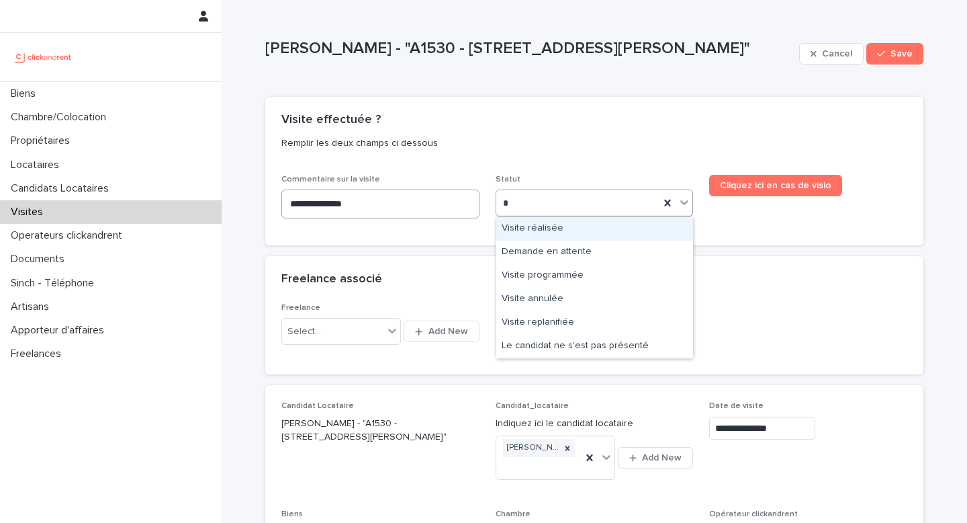
type textarea "**********"
type input "*"
click at [529, 229] on div "Visite réalisée" at bounding box center [594, 229] width 197 height 24
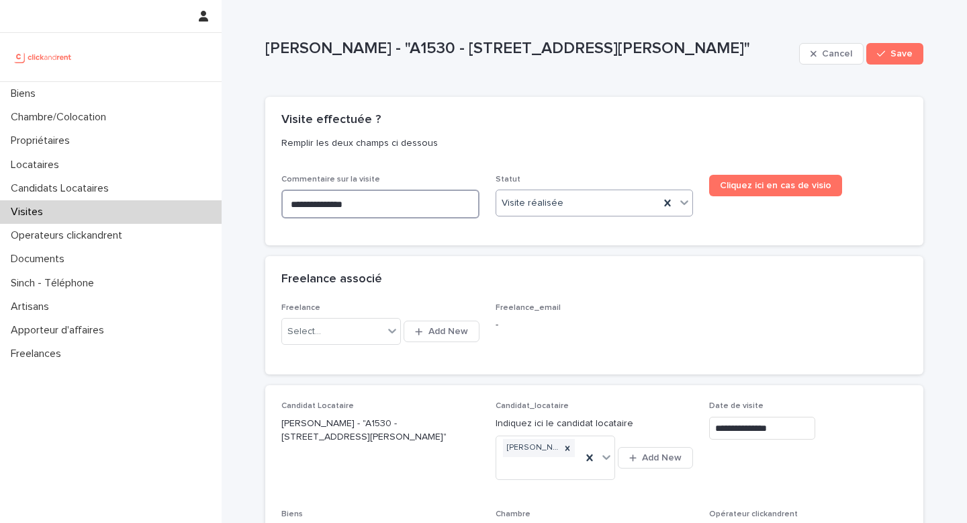
click at [408, 204] on textarea "**********" at bounding box center [380, 203] width 198 height 29
type textarea "**********"
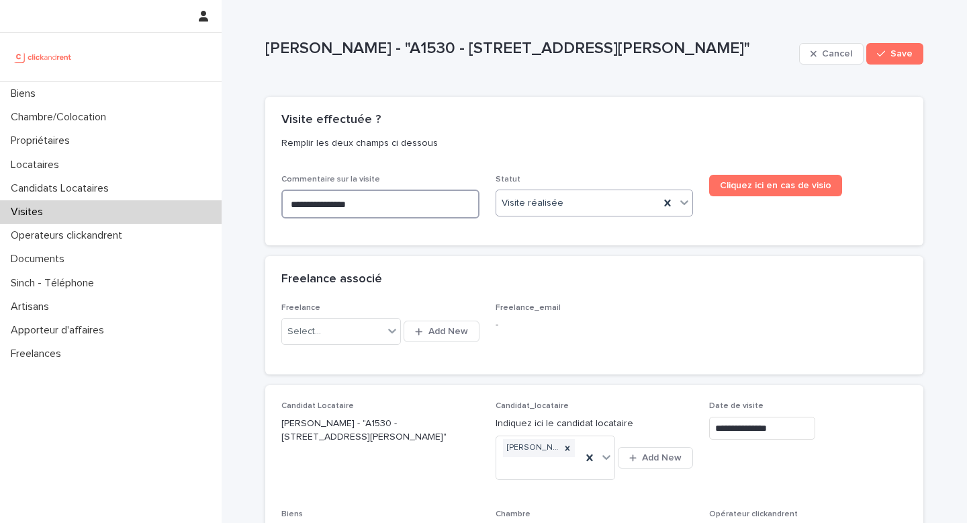
type textarea "**********"
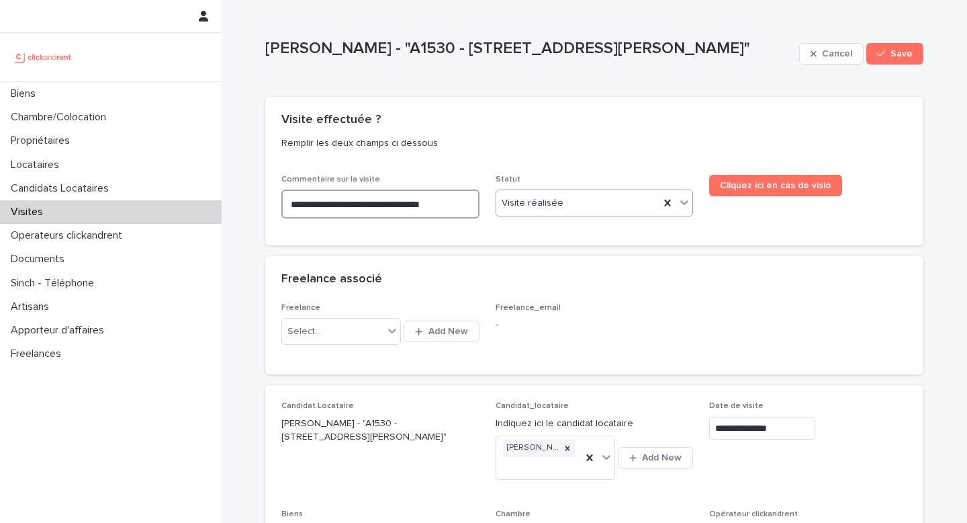
type textarea "**********"
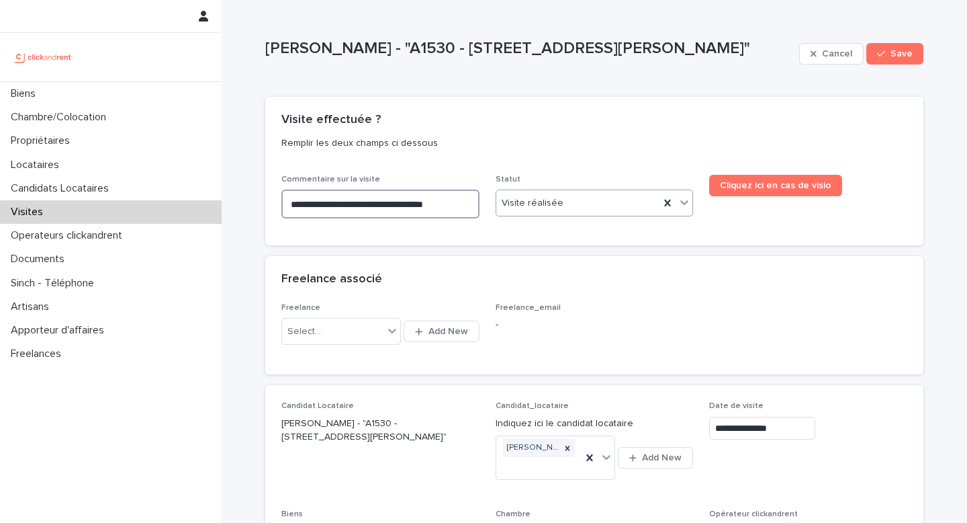
type textarea "**********"
click at [917, 60] on button "Save" at bounding box center [895, 53] width 57 height 21
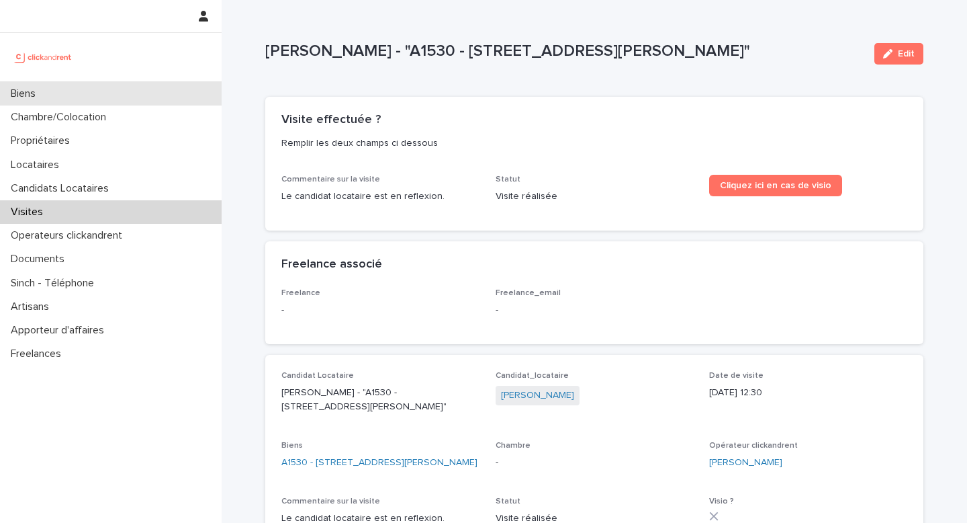
click at [152, 93] on div "Biens" at bounding box center [111, 94] width 222 height 24
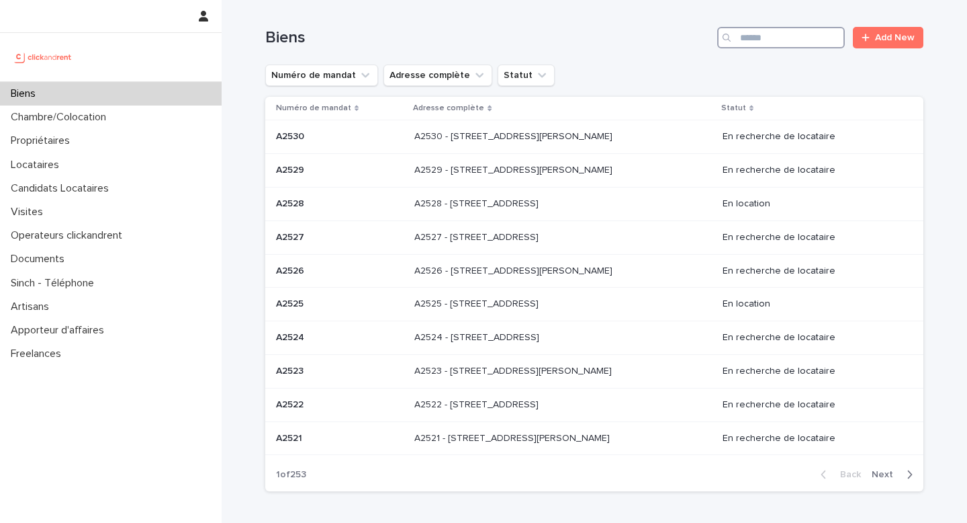
click at [806, 36] on input "Search" at bounding box center [781, 37] width 128 height 21
type input "*****"
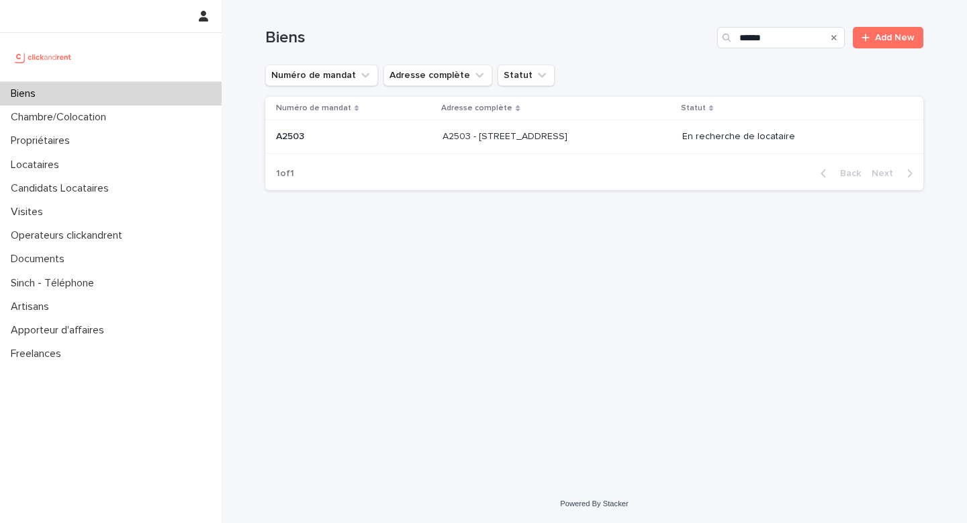
click at [574, 152] on td "A2503 - [STREET_ADDRESS] - [STREET_ADDRESS]" at bounding box center [557, 137] width 240 height 34
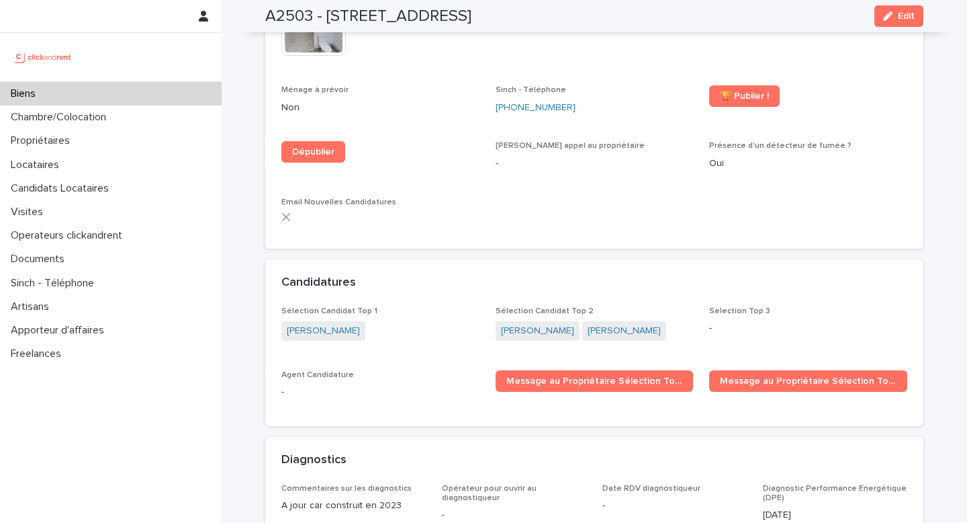
scroll to position [3888, 0]
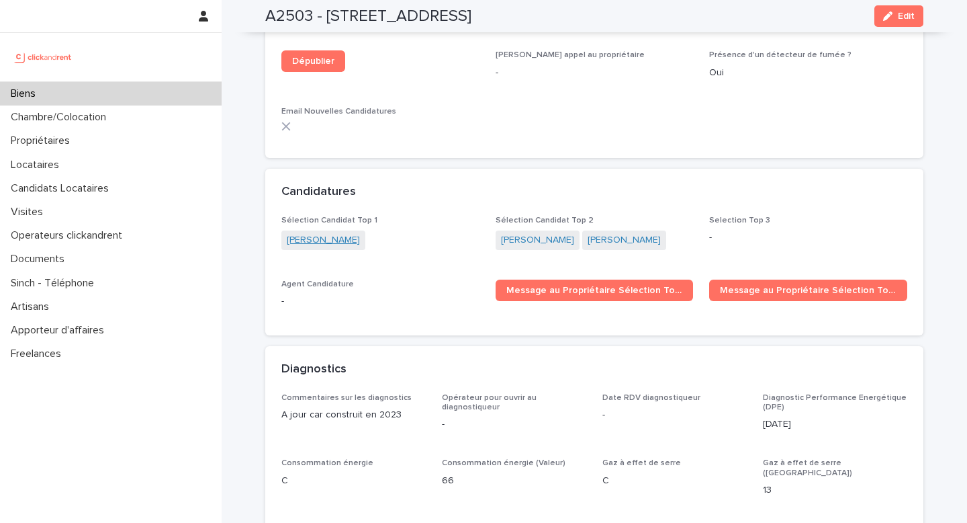
click at [336, 233] on link "[PERSON_NAME]" at bounding box center [323, 240] width 73 height 14
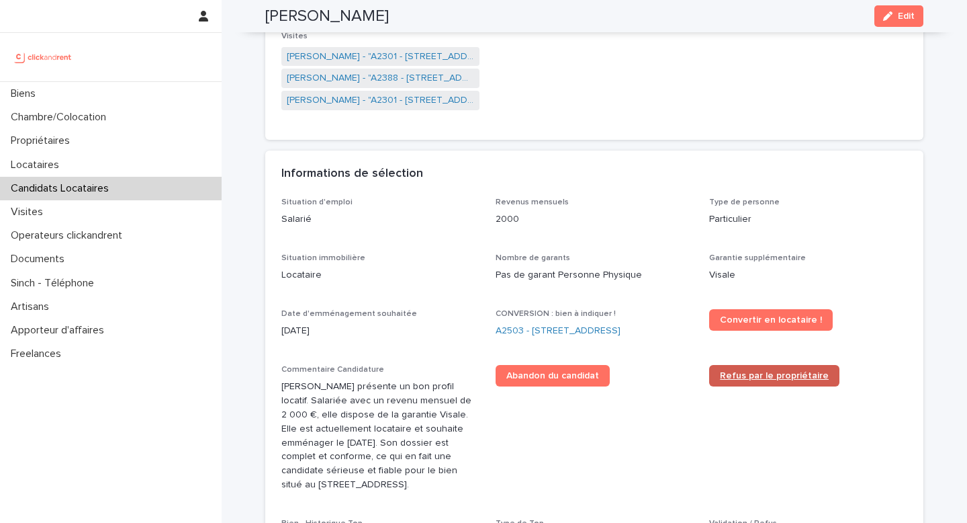
scroll to position [285, 0]
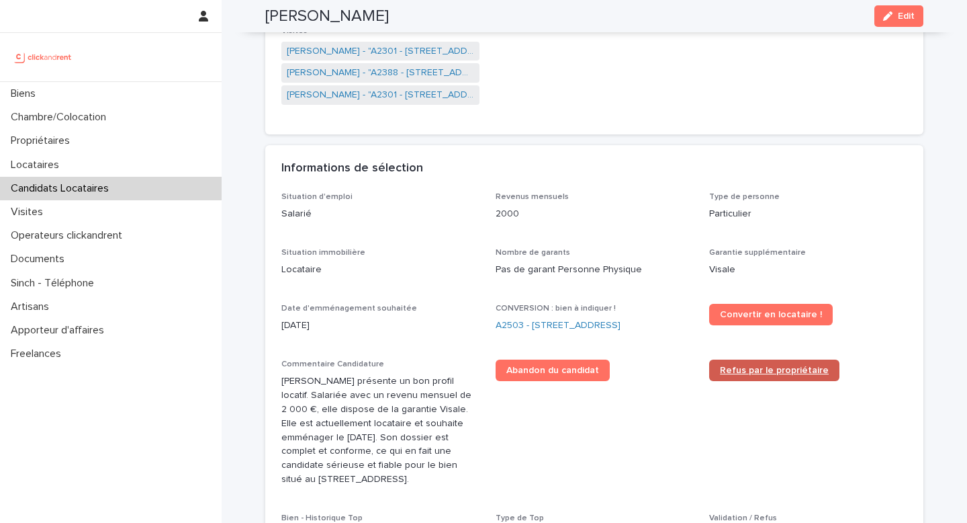
click at [771, 375] on span "Refus par le propriétaire" at bounding box center [774, 369] width 109 height 9
click at [501, 333] on link "A2503 - [STREET_ADDRESS]" at bounding box center [558, 325] width 125 height 14
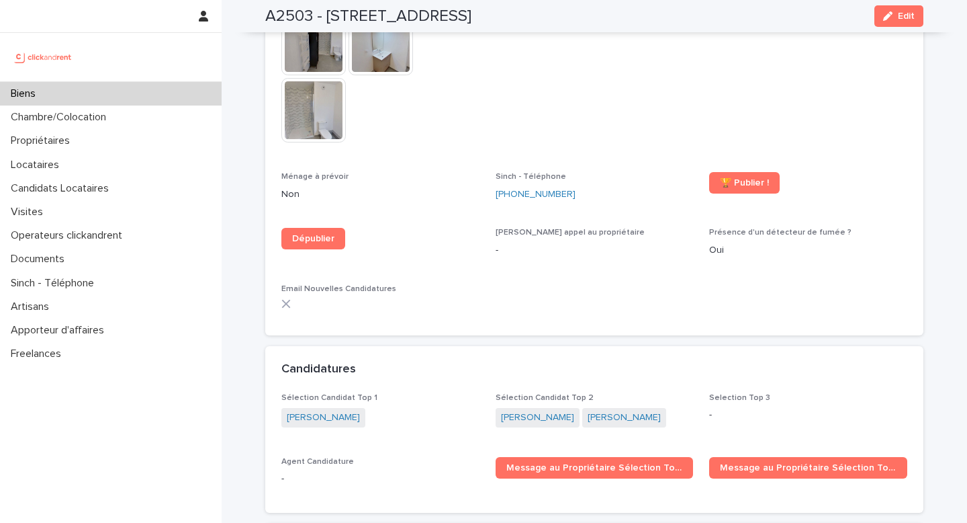
scroll to position [3710, 0]
click at [539, 411] on link "[PERSON_NAME]" at bounding box center [537, 418] width 73 height 14
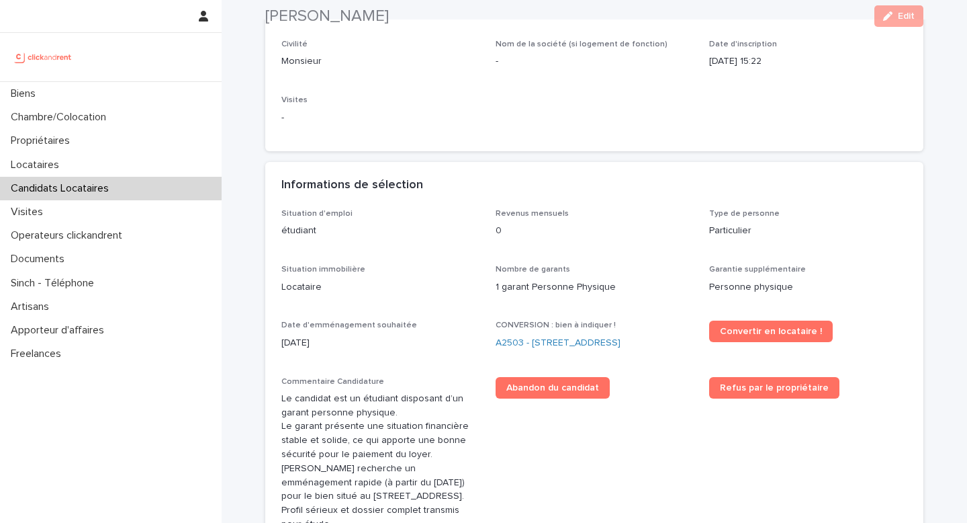
scroll to position [249, 0]
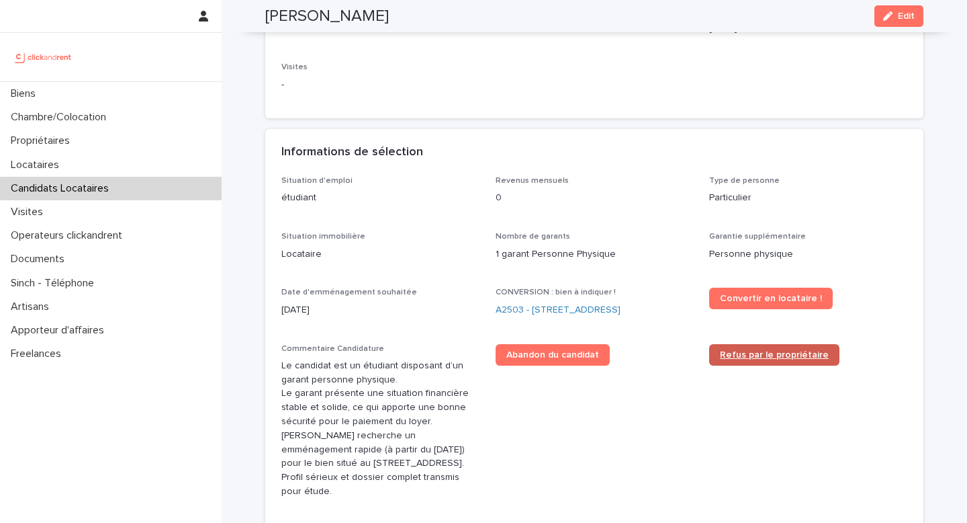
click at [731, 359] on span "Refus par le propriétaire" at bounding box center [774, 354] width 109 height 9
click at [505, 317] on link "A2503 - [STREET_ADDRESS]" at bounding box center [558, 310] width 125 height 14
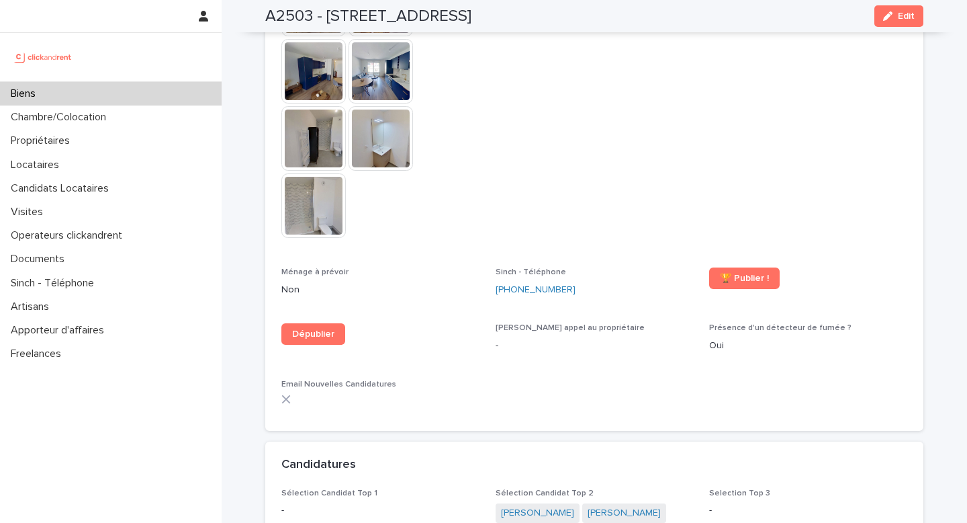
scroll to position [3933, 0]
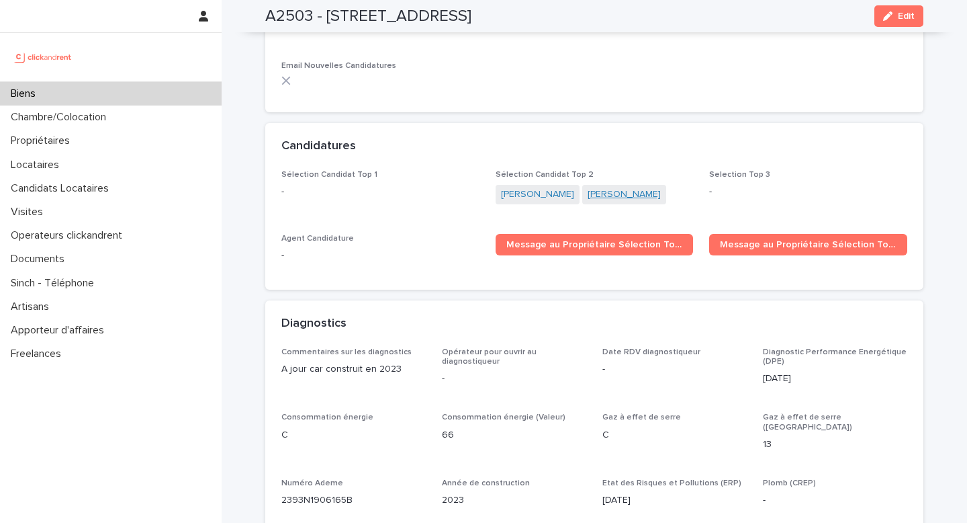
click at [629, 187] on link "[PERSON_NAME]" at bounding box center [624, 194] width 73 height 14
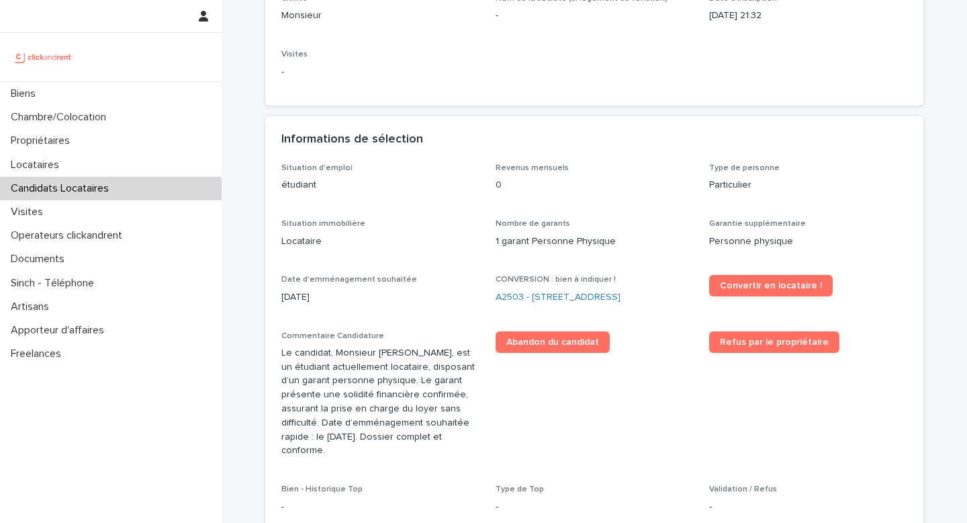
scroll to position [301, 0]
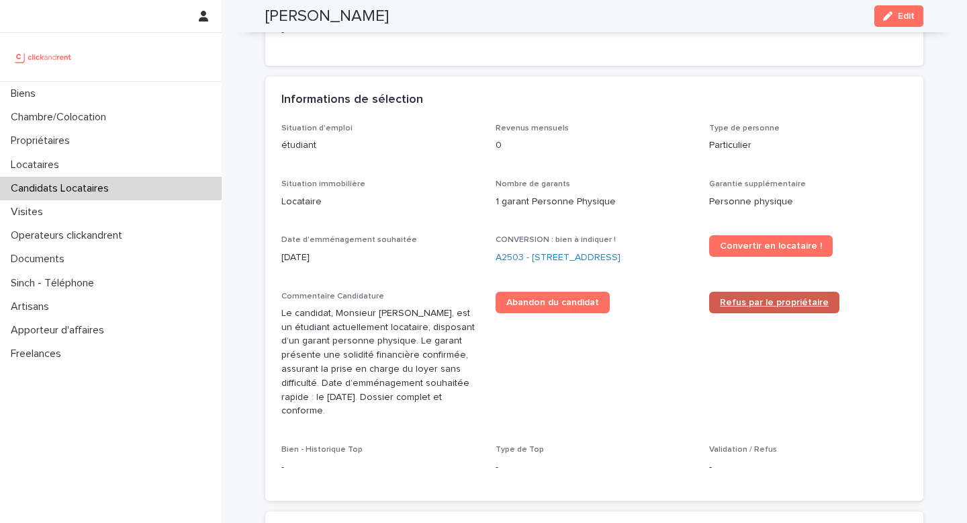
click at [781, 313] on link "Refus par le propriétaire" at bounding box center [774, 302] width 130 height 21
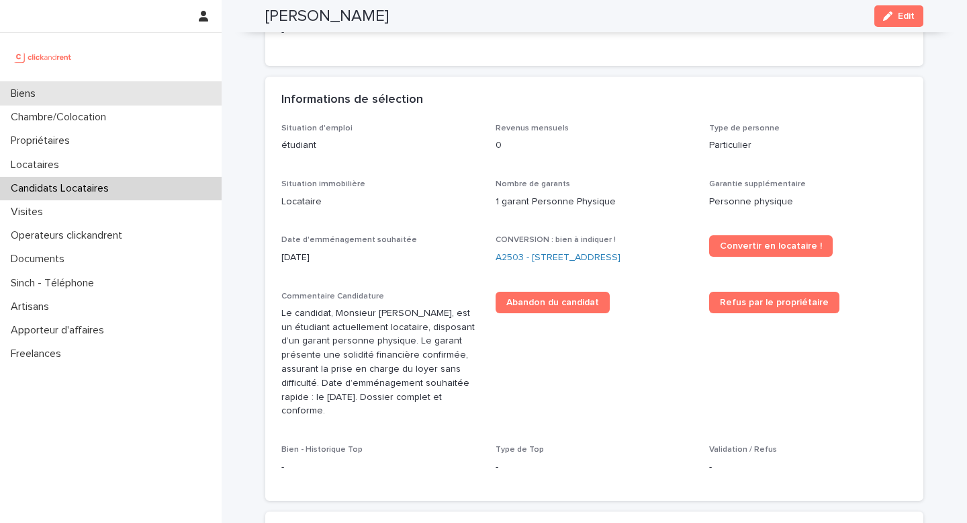
click at [112, 100] on div "Biens" at bounding box center [111, 94] width 222 height 24
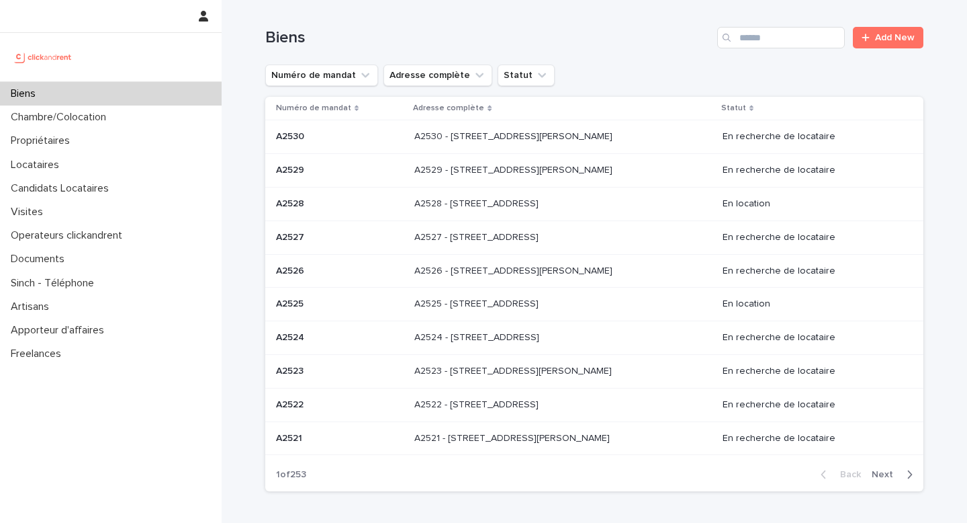
click at [777, 24] on div "Biens Add New" at bounding box center [594, 32] width 658 height 64
click at [776, 32] on input "Search" at bounding box center [781, 37] width 128 height 21
type input "*****"
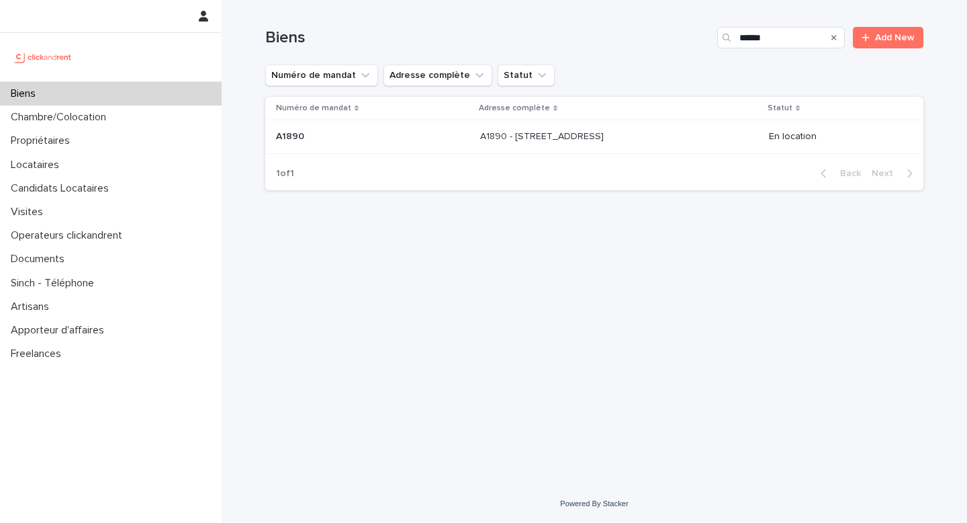
click at [528, 145] on div "A1890 - [STREET_ADDRESS] - [STREET_ADDRESS]" at bounding box center [619, 137] width 278 height 22
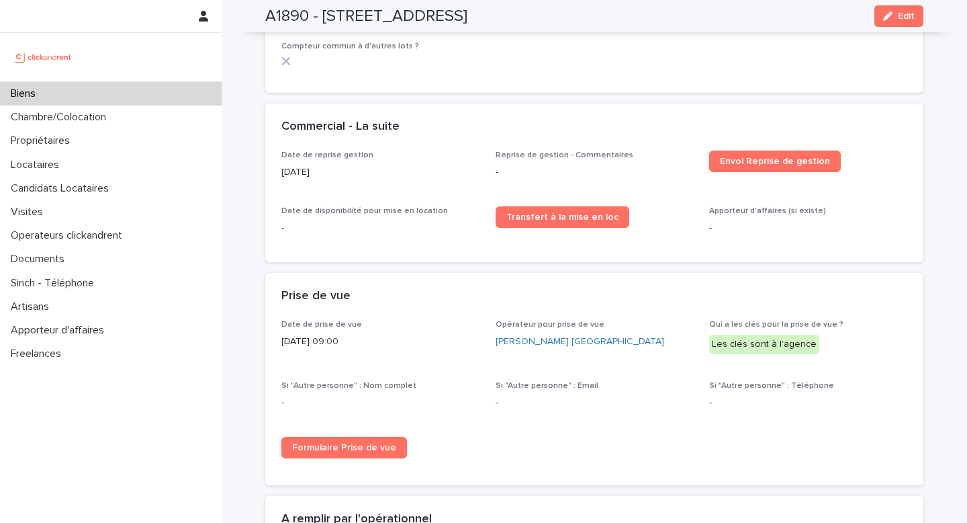
scroll to position [2077, 0]
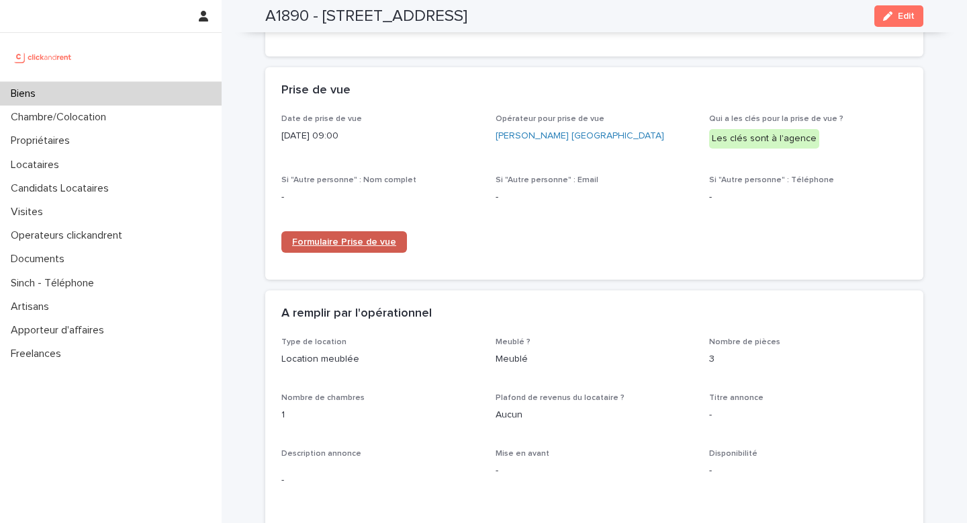
click at [380, 237] on span "Formulaire Prise de vue" at bounding box center [344, 241] width 104 height 9
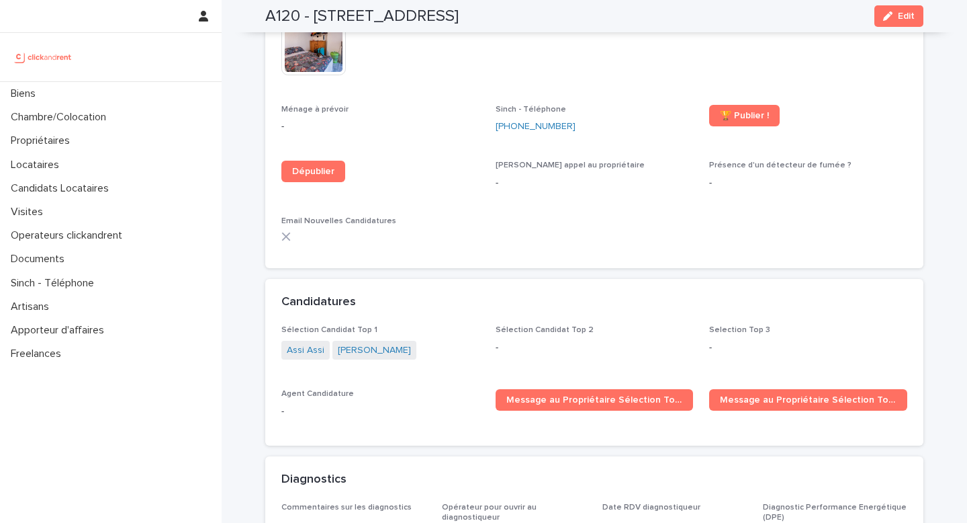
scroll to position [3645, 0]
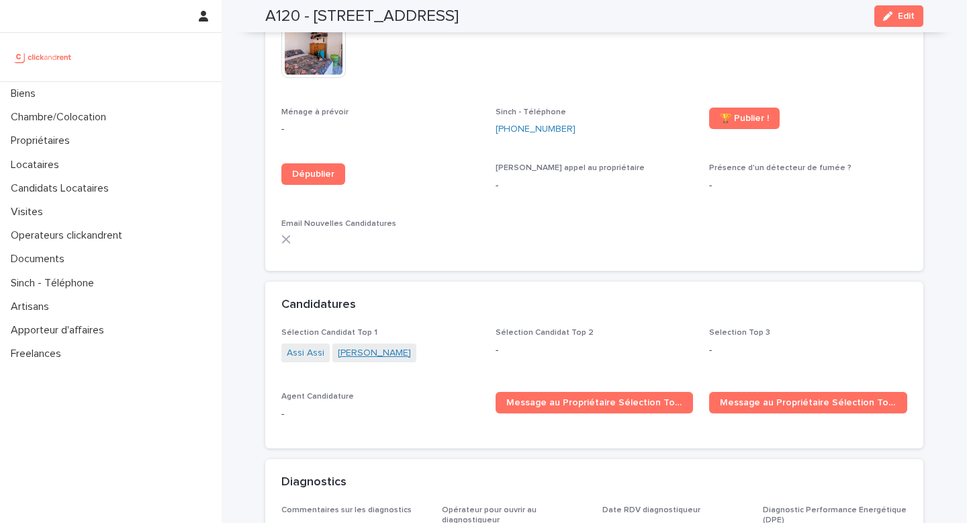
click at [382, 346] on link "Laura Le callennec" at bounding box center [374, 353] width 73 height 14
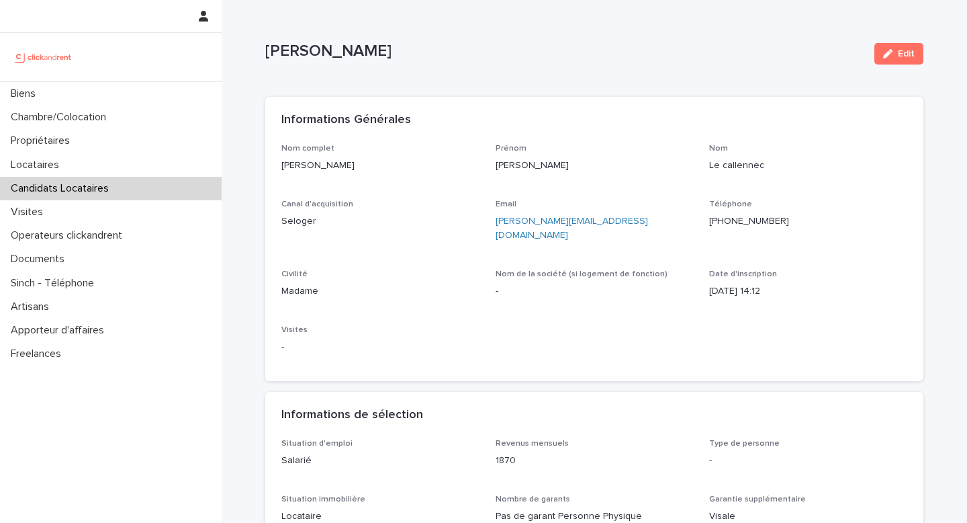
drag, startPoint x: 389, startPoint y: 163, endPoint x: 272, endPoint y: 164, distance: 116.9
click at [272, 164] on div "Nom complet Laura Le callennec Prénom Laura Nom Le callennec Canal d'acquisitio…" at bounding box center [594, 263] width 658 height 238
copy p "Laura Le callennec"
click at [173, 89] on div "Biens" at bounding box center [111, 94] width 222 height 24
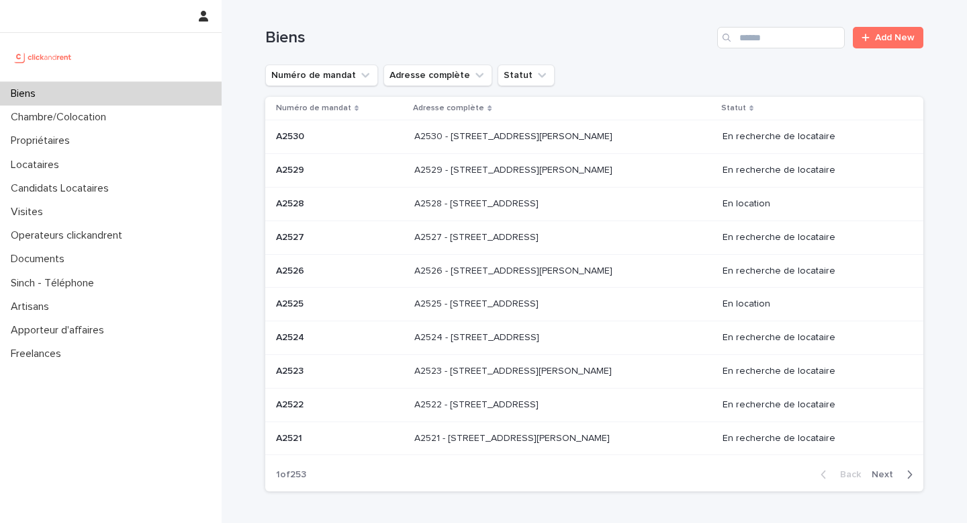
click at [782, 47] on input "Search" at bounding box center [781, 37] width 128 height 21
type input "*****"
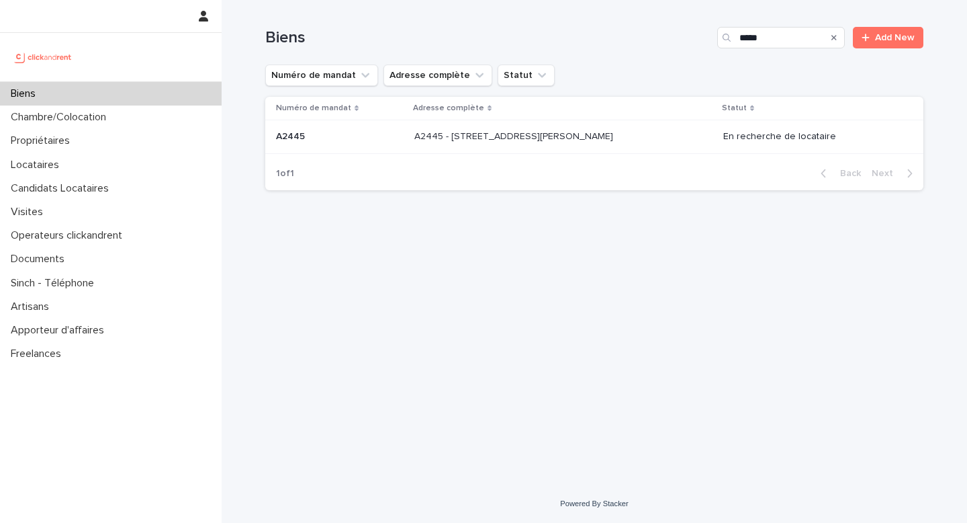
click at [589, 139] on p "A2445 - 90 avenue Raymond Poincaré, Paris 75016" at bounding box center [516, 135] width 202 height 14
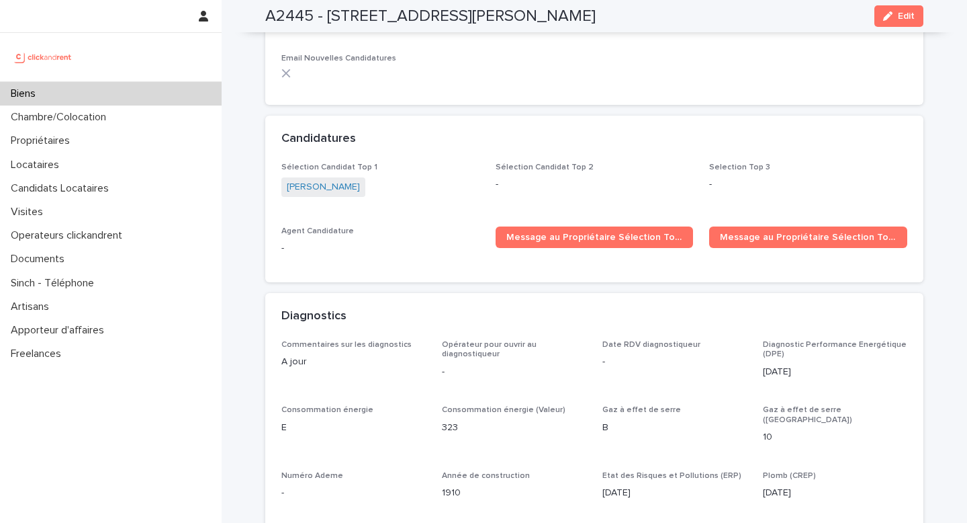
scroll to position [4163, 0]
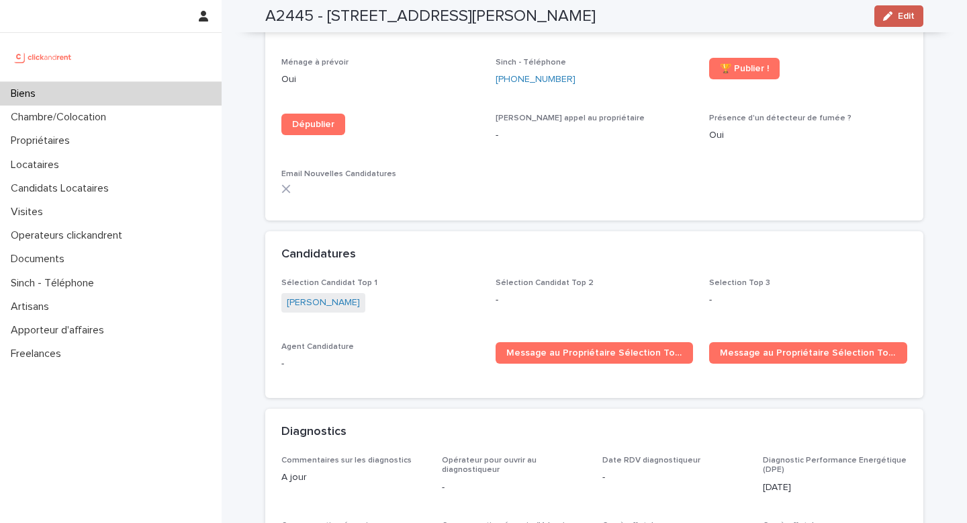
click at [891, 21] on button "Edit" at bounding box center [899, 15] width 49 height 21
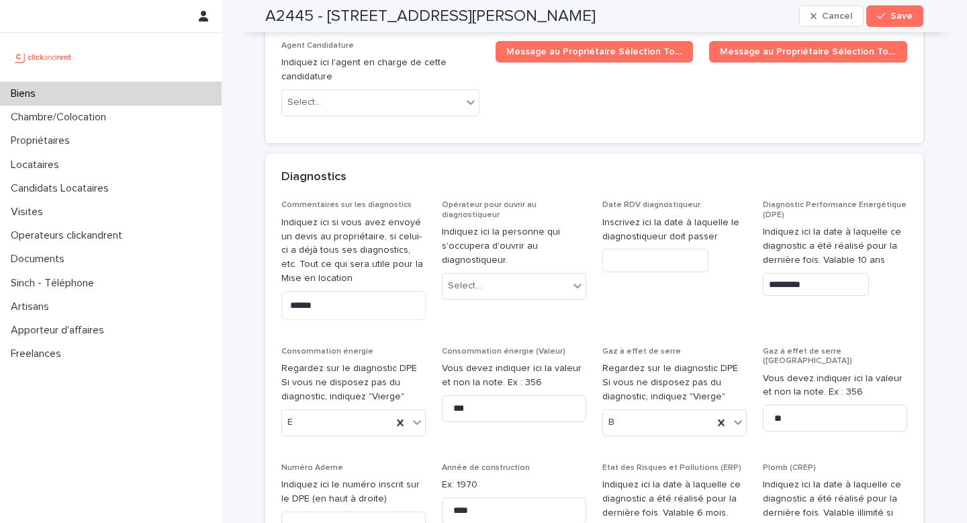
scroll to position [6566, 0]
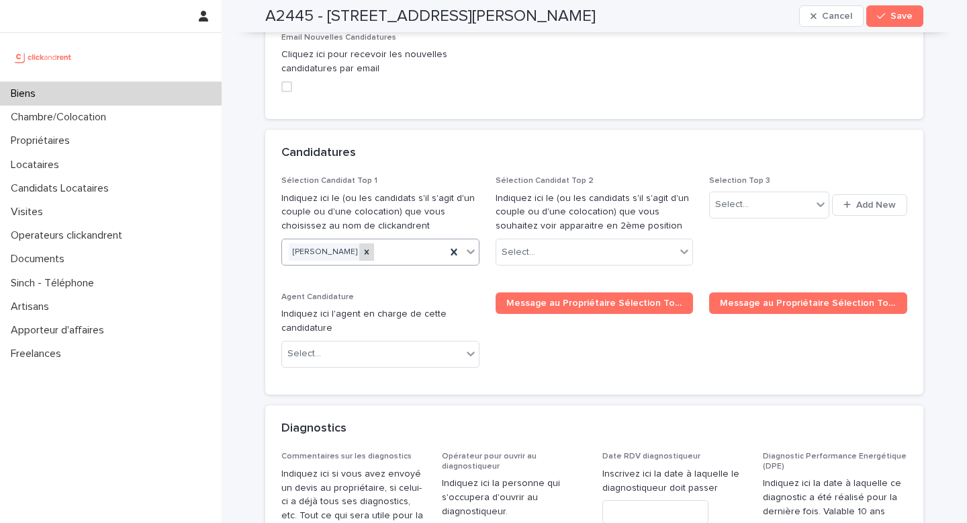
click at [370, 247] on icon at bounding box center [366, 251] width 9 height 9
click at [904, 18] on span "Save" at bounding box center [902, 15] width 22 height 9
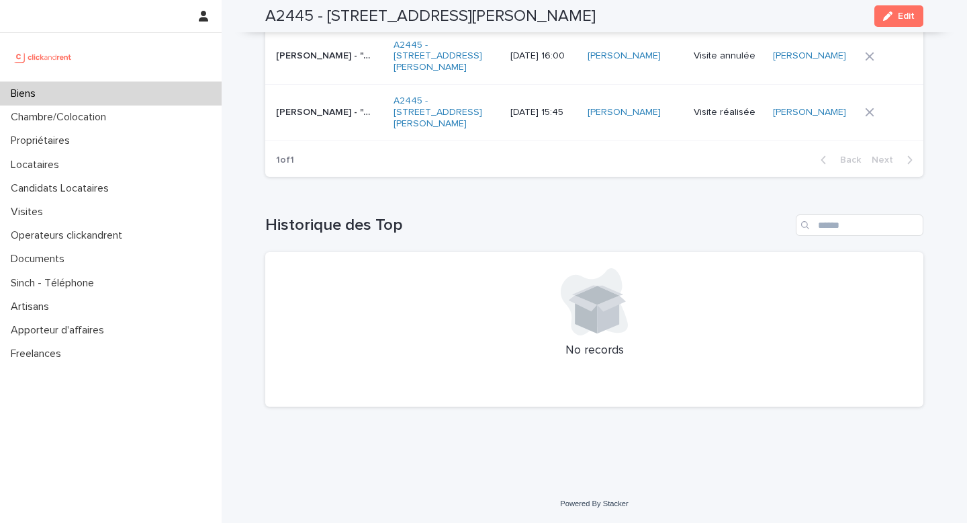
scroll to position [5854, 0]
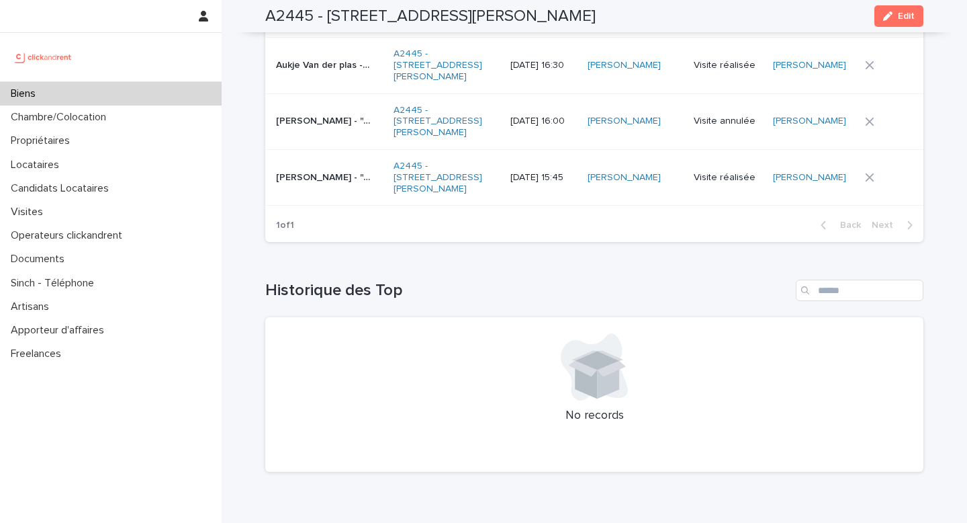
click at [183, 93] on div "Biens" at bounding box center [111, 94] width 222 height 24
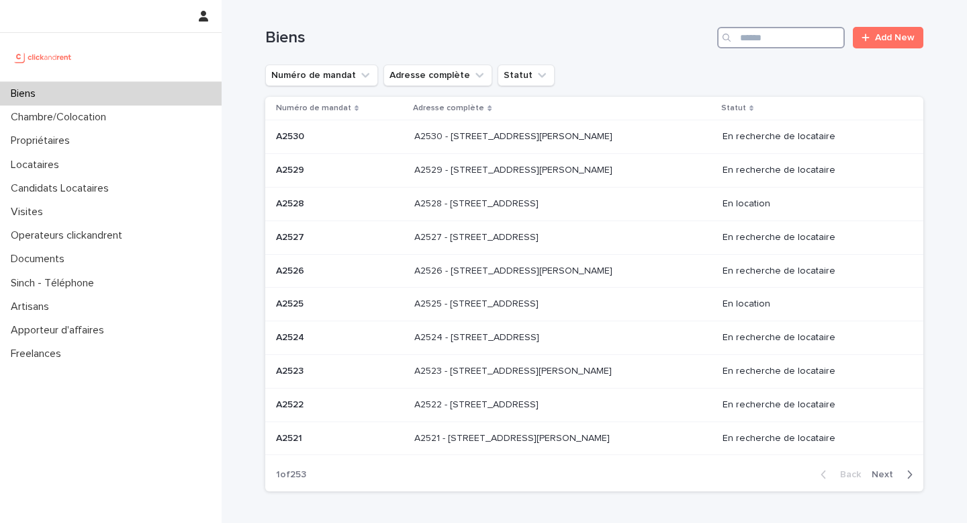
click at [777, 46] on input "Search" at bounding box center [781, 37] width 128 height 21
type input "****"
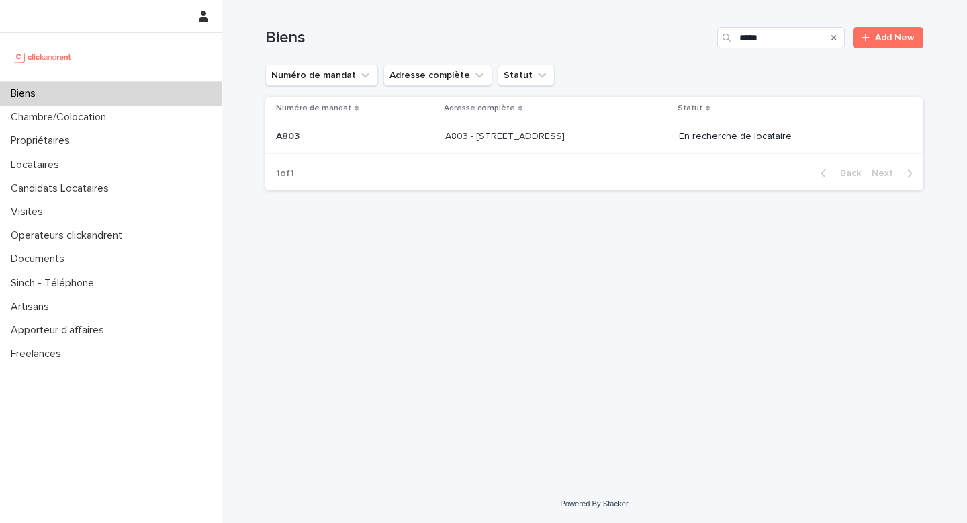
click at [550, 142] on p "A803 - 1 rue Château Payan, Marseille 13005" at bounding box center [506, 135] width 122 height 14
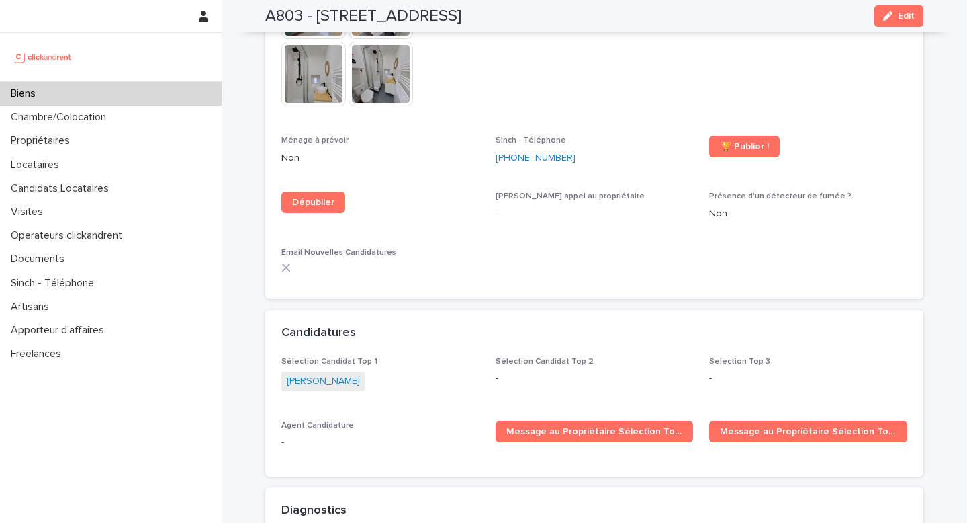
scroll to position [3831, 0]
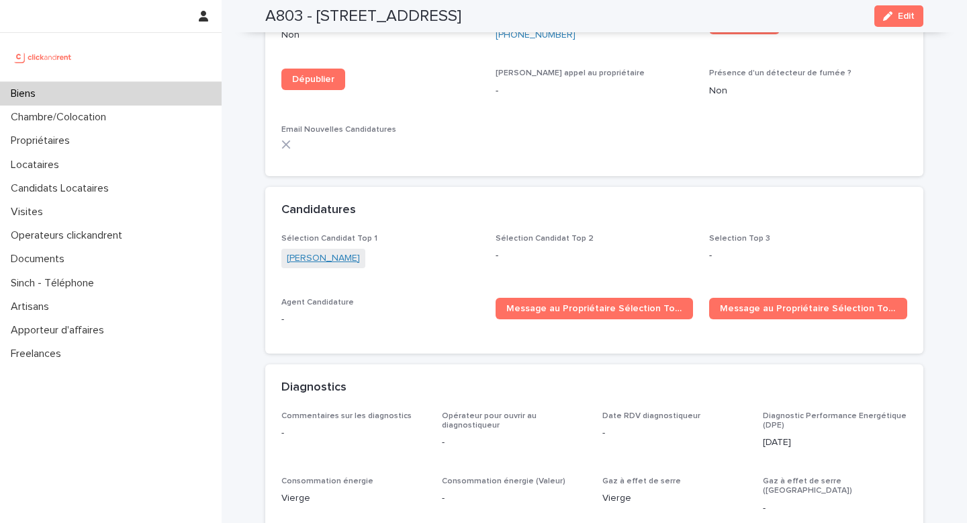
click at [357, 251] on link "Maria camila Lopez burbano" at bounding box center [323, 258] width 73 height 14
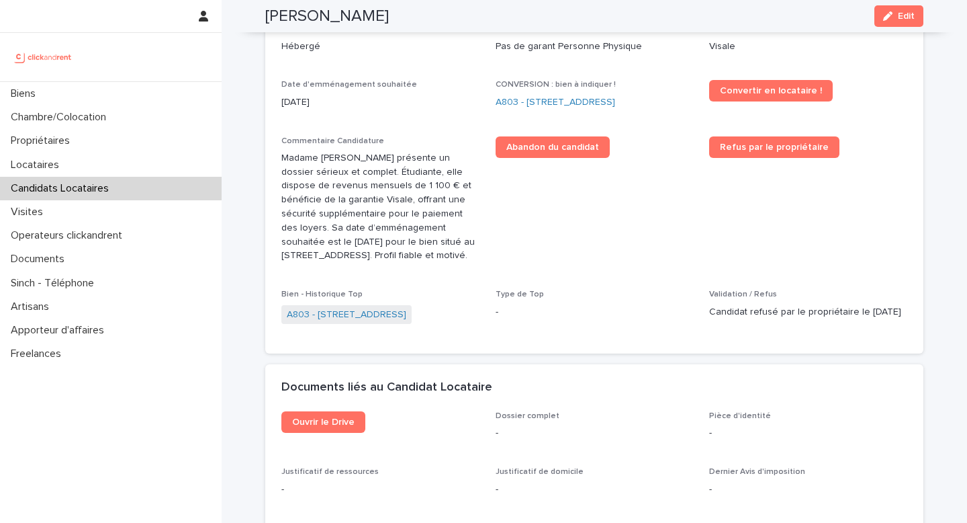
scroll to position [429, 0]
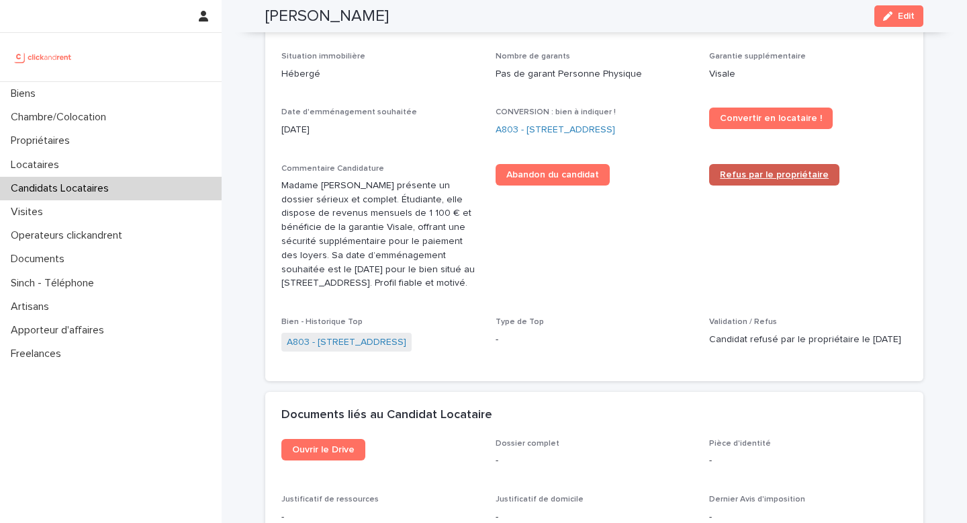
click at [786, 171] on span "Refus par le propriétaire" at bounding box center [774, 174] width 109 height 9
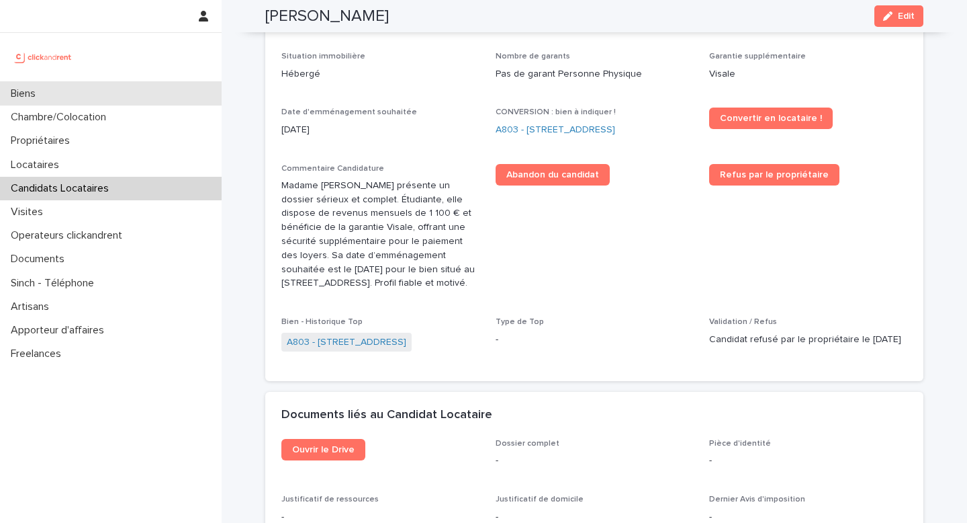
click at [159, 87] on div "Biens" at bounding box center [111, 94] width 222 height 24
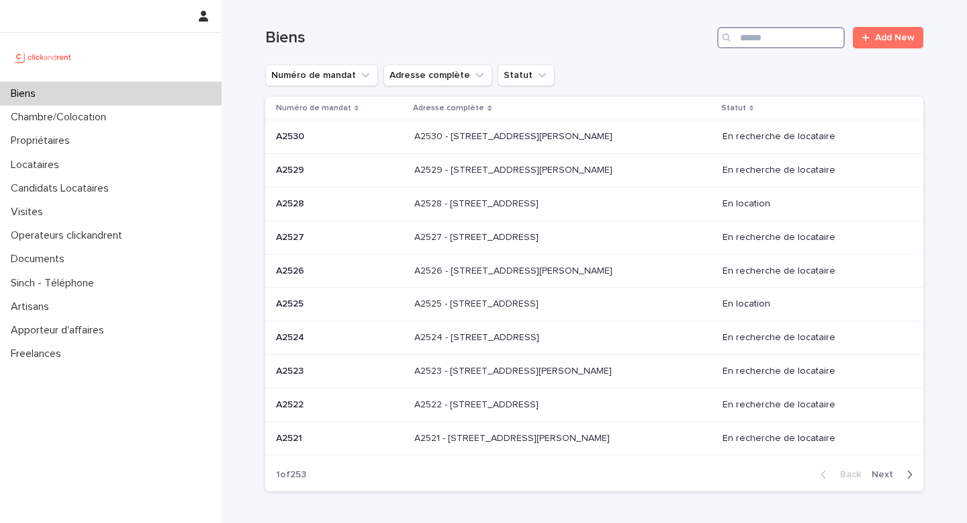
click at [805, 40] on input "Search" at bounding box center [781, 37] width 128 height 21
type input "*****"
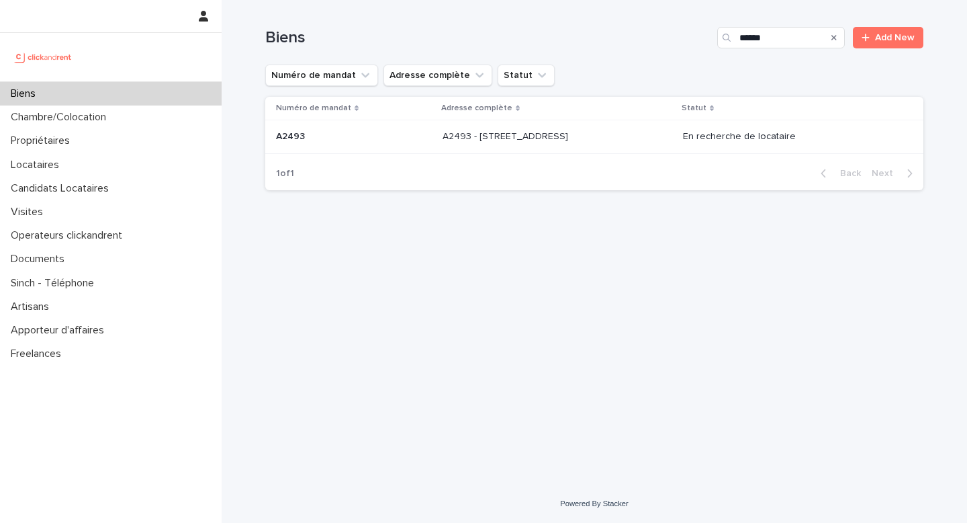
click at [571, 134] on p "A2493 - 26 rue de Poitou, Paris 75003" at bounding box center [507, 135] width 128 height 14
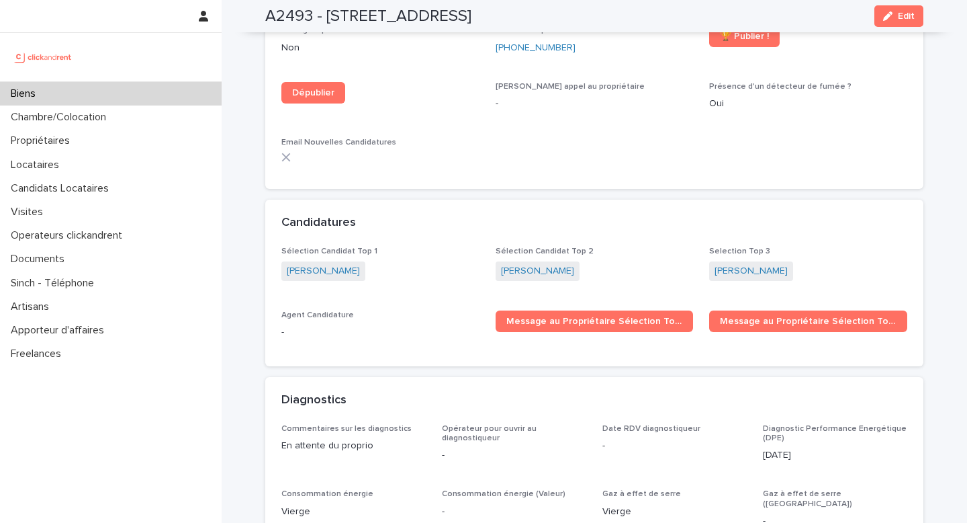
scroll to position [4093, 0]
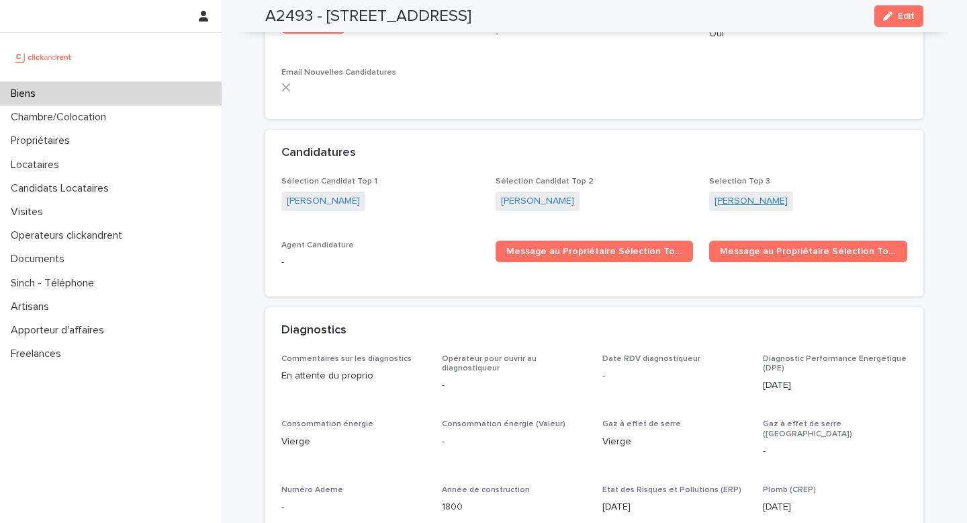
click at [745, 194] on link "Jason Suri" at bounding box center [751, 201] width 73 height 14
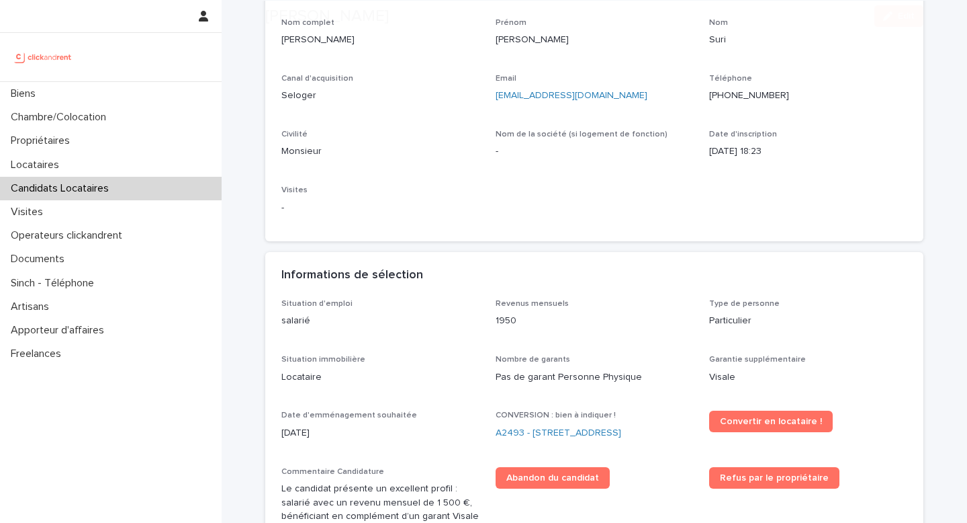
scroll to position [300, 0]
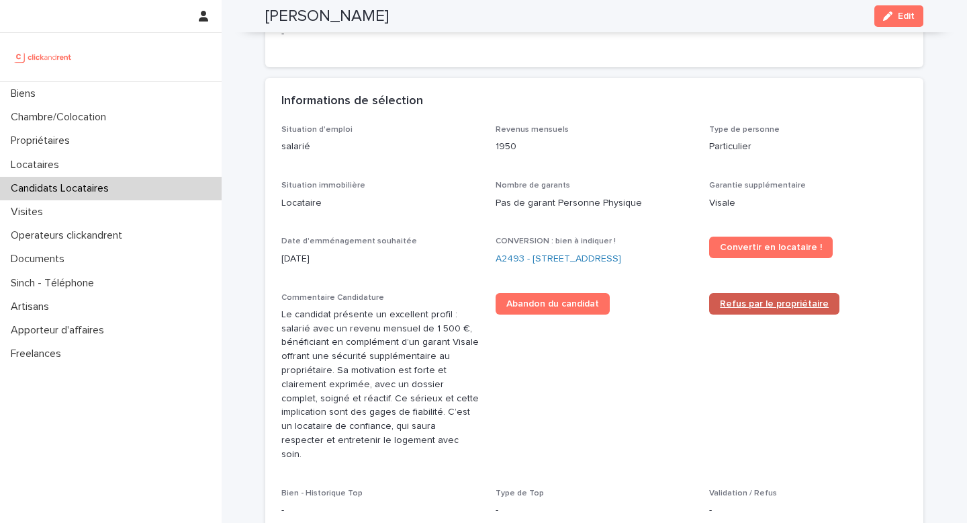
click at [766, 304] on span "Refus par le propriétaire" at bounding box center [774, 303] width 109 height 9
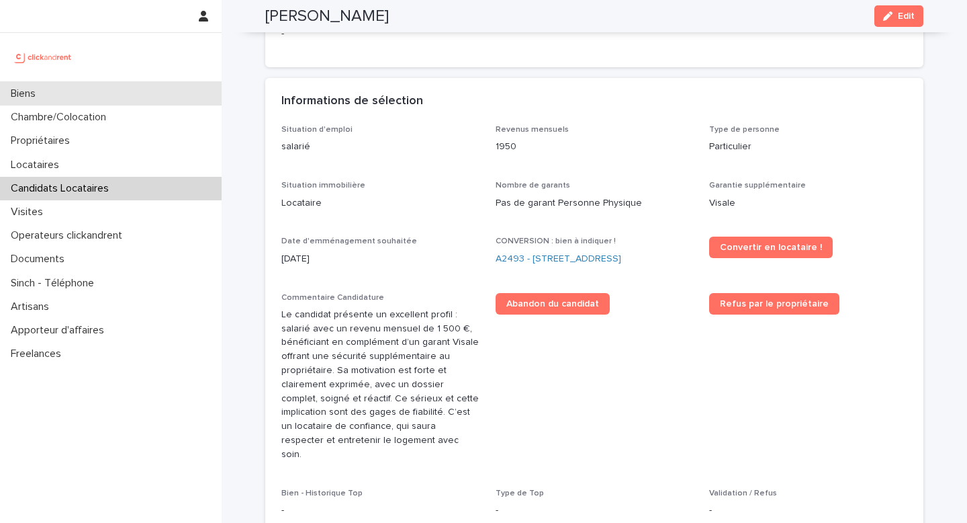
click at [154, 89] on div "Biens" at bounding box center [111, 94] width 222 height 24
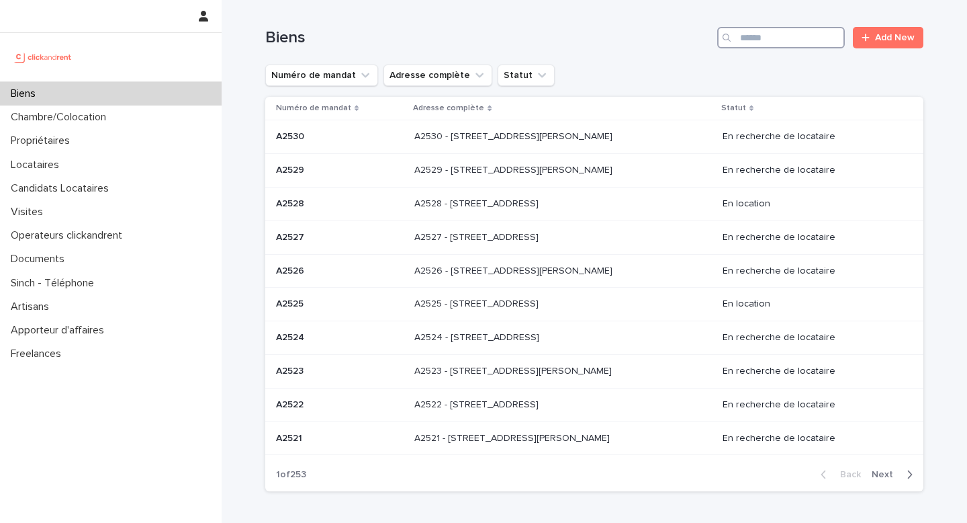
click at [816, 40] on input "Search" at bounding box center [781, 37] width 128 height 21
type input "*****"
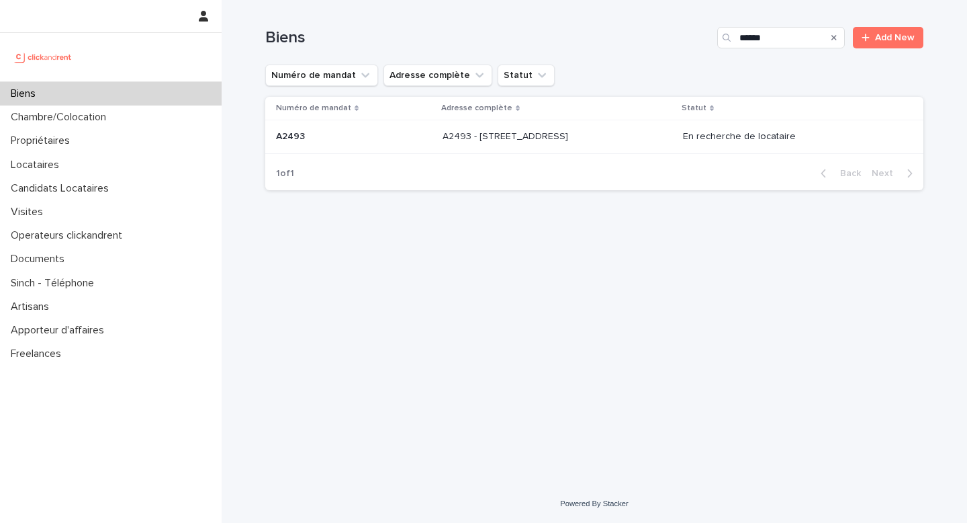
click at [529, 128] on p "A2493 - 26 rue de Poitou, Paris 75003" at bounding box center [507, 135] width 128 height 14
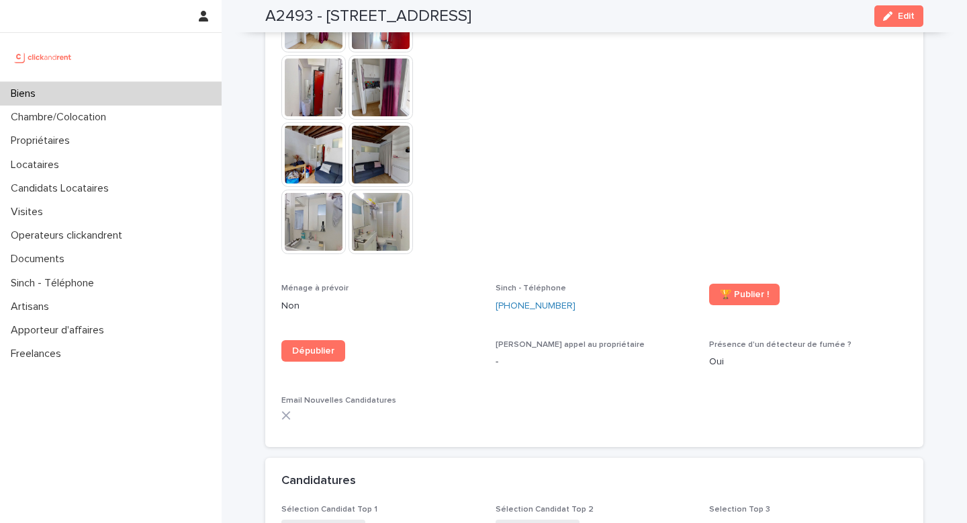
scroll to position [3922, 0]
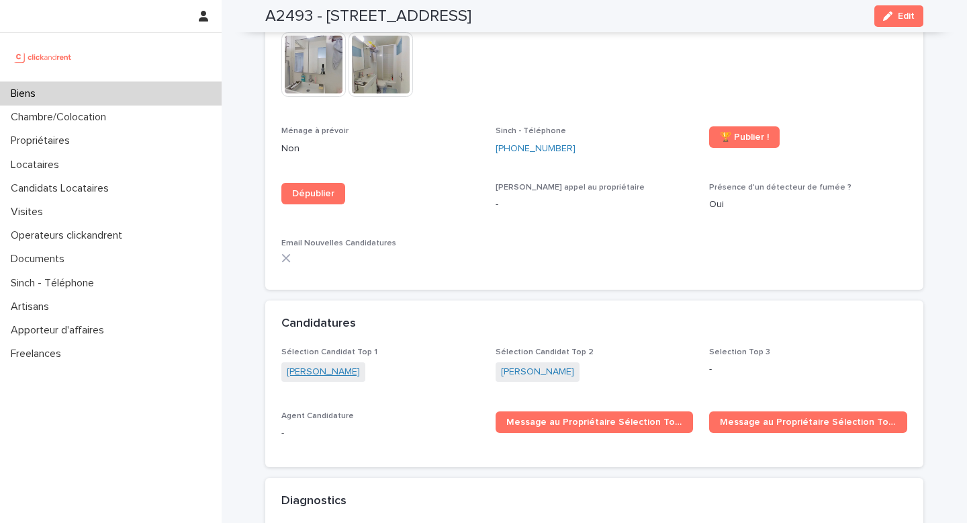
click at [336, 365] on link "Ninon Geoffroy" at bounding box center [323, 372] width 73 height 14
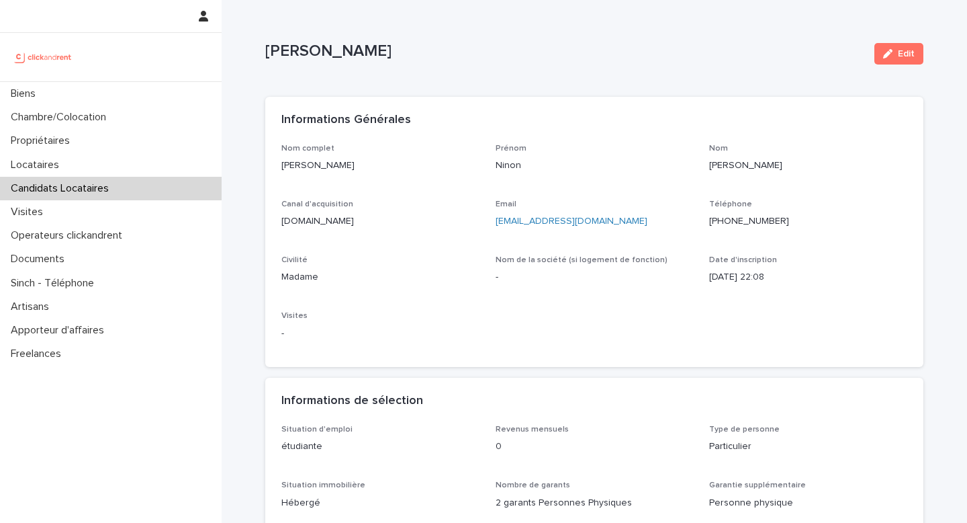
drag, startPoint x: 368, startPoint y: 164, endPoint x: 278, endPoint y: 164, distance: 90.0
click at [278, 164] on div "Nom complet Ninon Geoffroy Prénom Ninon Nom Geoffroy Canal d'acquisition clicka…" at bounding box center [594, 256] width 658 height 224
copy p "Ninon Geoffroy"
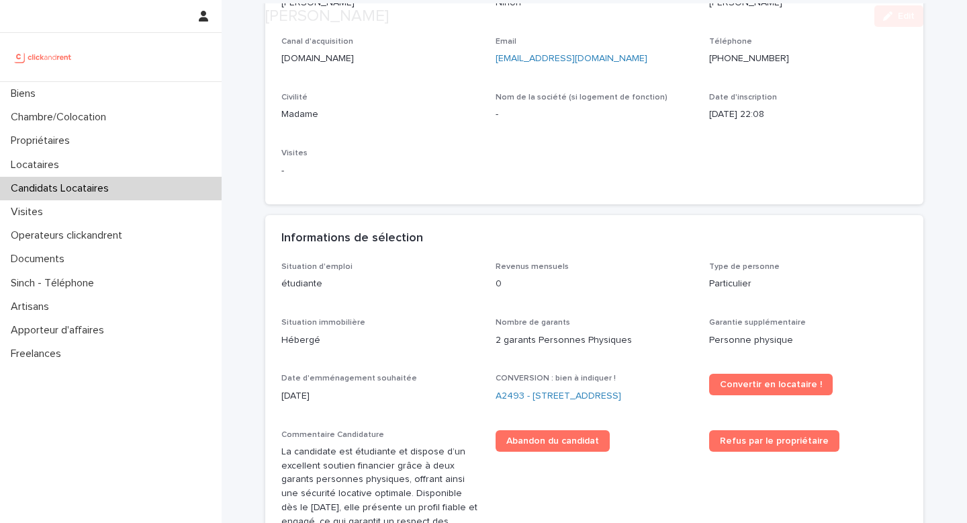
scroll to position [183, 0]
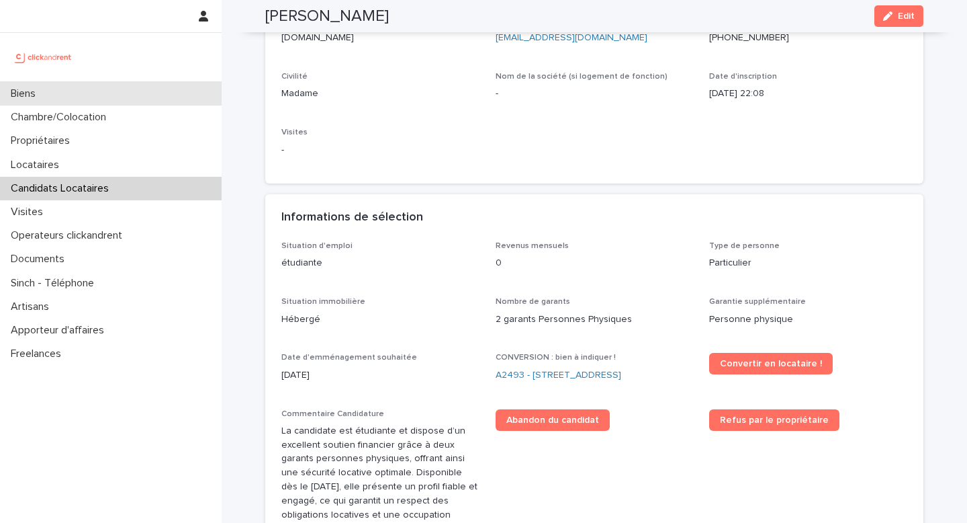
click at [143, 97] on div "Biens" at bounding box center [111, 94] width 222 height 24
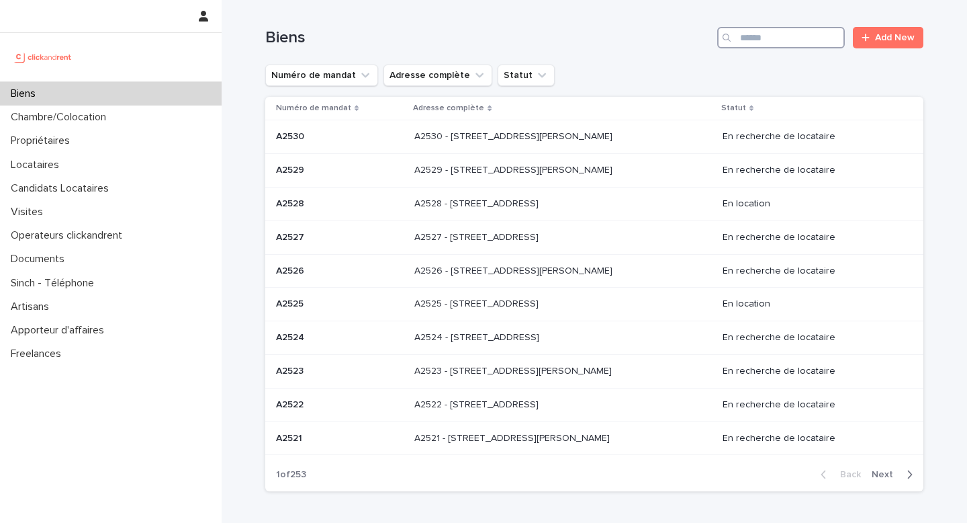
click at [788, 41] on input "Search" at bounding box center [781, 37] width 128 height 21
type input "*****"
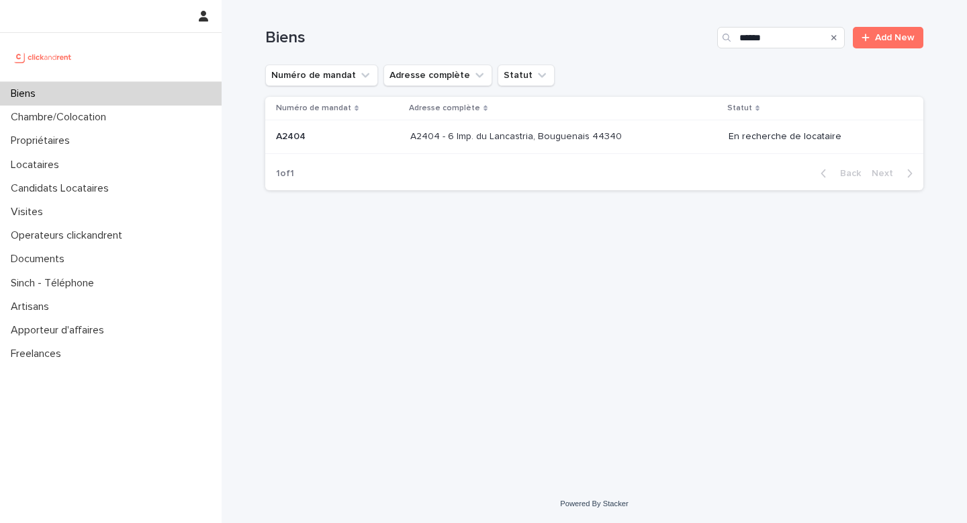
click at [542, 147] on div "A2404 - 6 Imp. du Lancastria, Bouguenais 44340 A2404 - 6 Imp. du Lancastria, Bo…" at bounding box center [564, 137] width 308 height 22
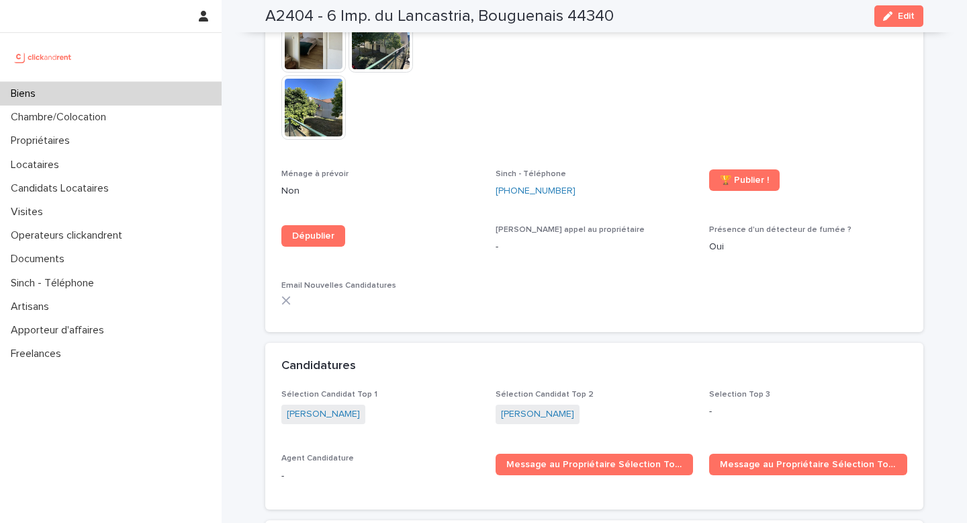
scroll to position [3860, 0]
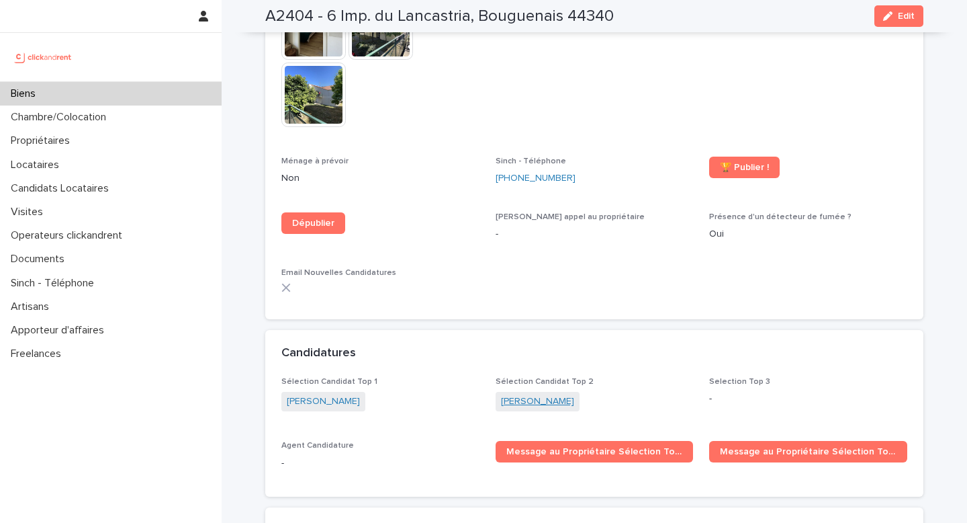
click at [526, 394] on link "Arthur Autret" at bounding box center [537, 401] width 73 height 14
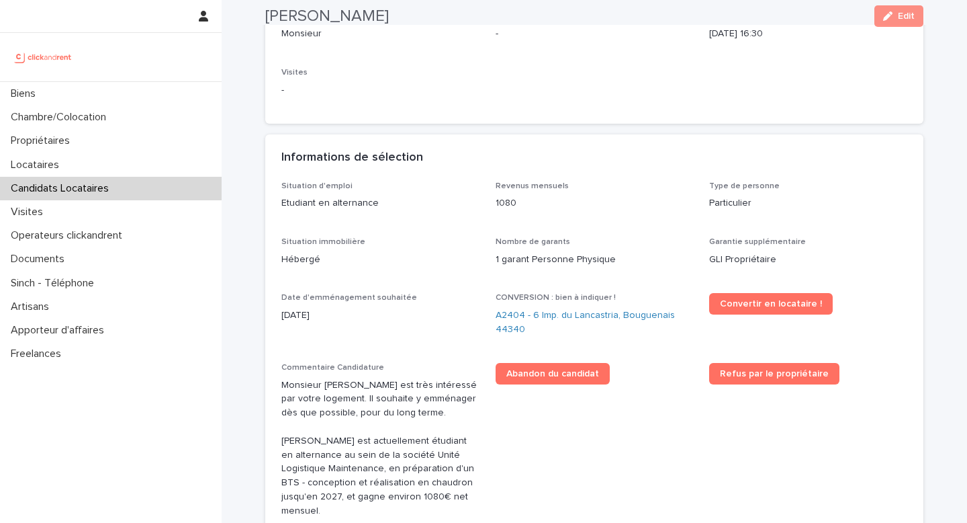
scroll to position [265, 0]
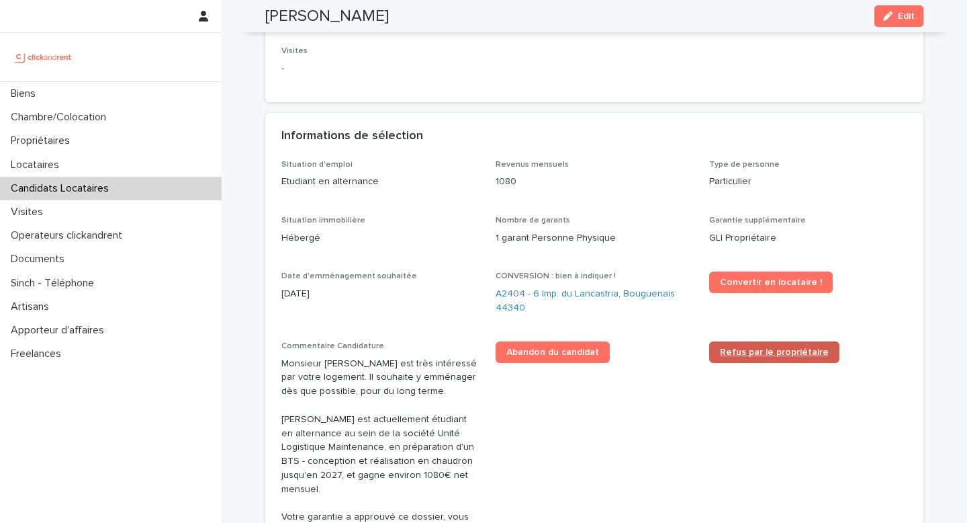
click at [785, 357] on link "Refus par le propriétaire" at bounding box center [774, 351] width 130 height 21
